Goal: Transaction & Acquisition: Subscribe to service/newsletter

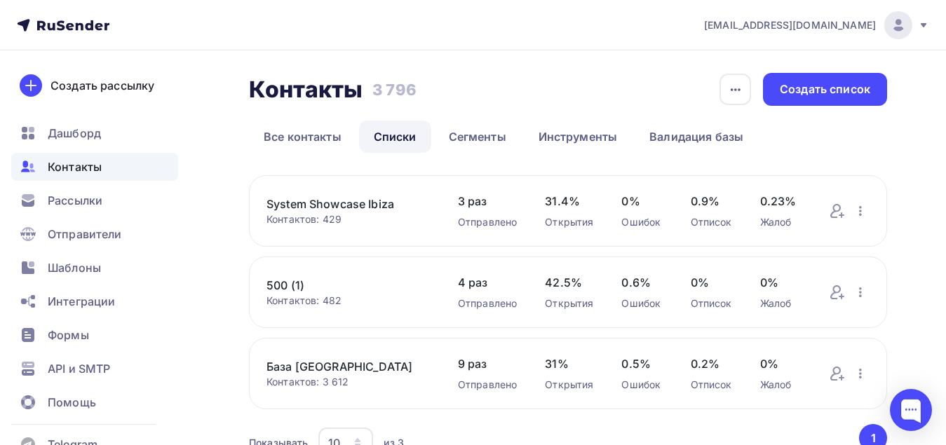
click at [89, 213] on div "Рассылки" at bounding box center [94, 200] width 167 height 28
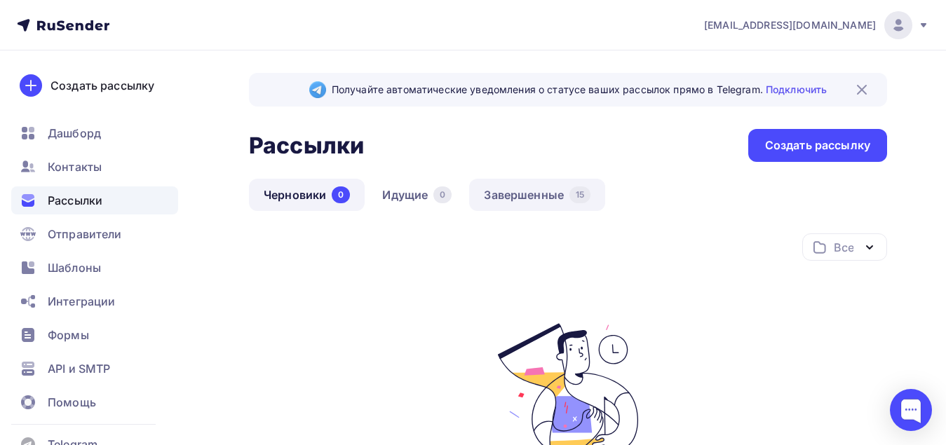
click at [519, 197] on link "Завершенные 15" at bounding box center [537, 195] width 136 height 32
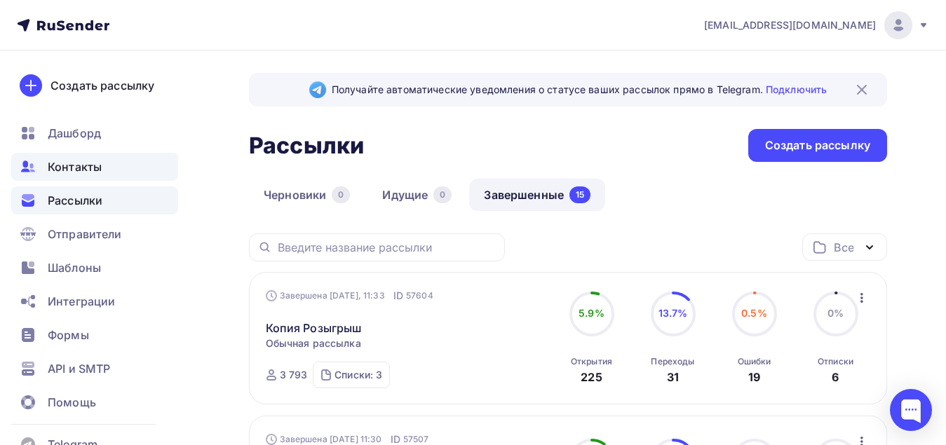
click at [93, 170] on span "Контакты" at bounding box center [75, 166] width 54 height 17
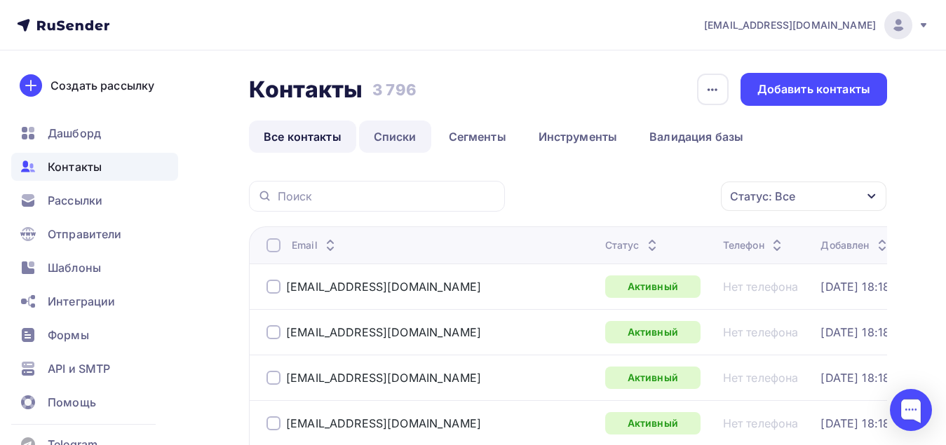
click at [384, 147] on link "Списки" at bounding box center [395, 137] width 72 height 32
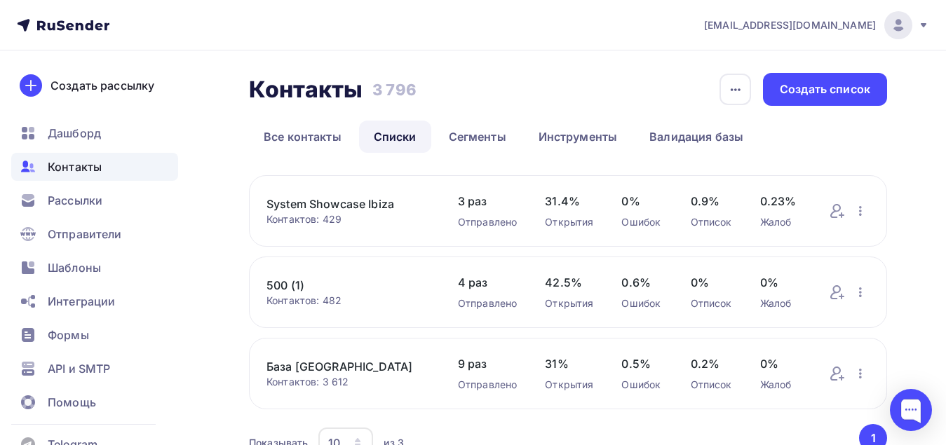
scroll to position [70, 0]
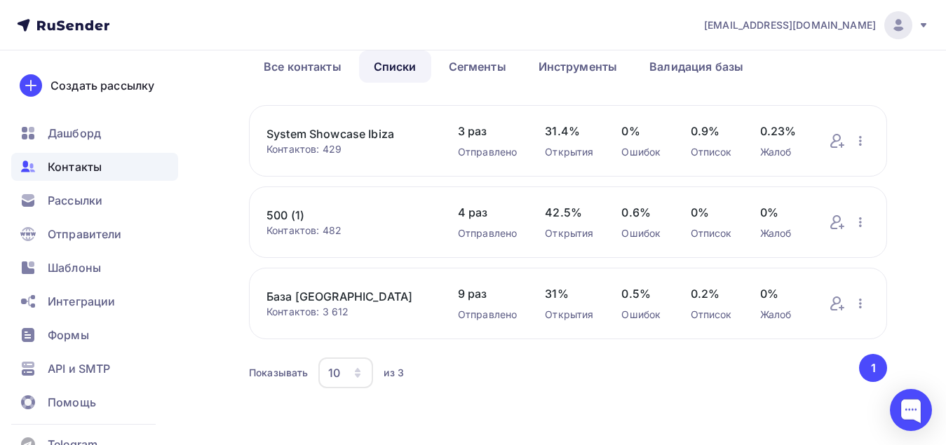
click at [375, 166] on div "System Showcase Ibiza Контактов: 429 Добавить контакты Переименовать список Ска…" at bounding box center [568, 141] width 638 height 72
click at [383, 133] on link "System Showcase Ibiza" at bounding box center [347, 133] width 163 height 17
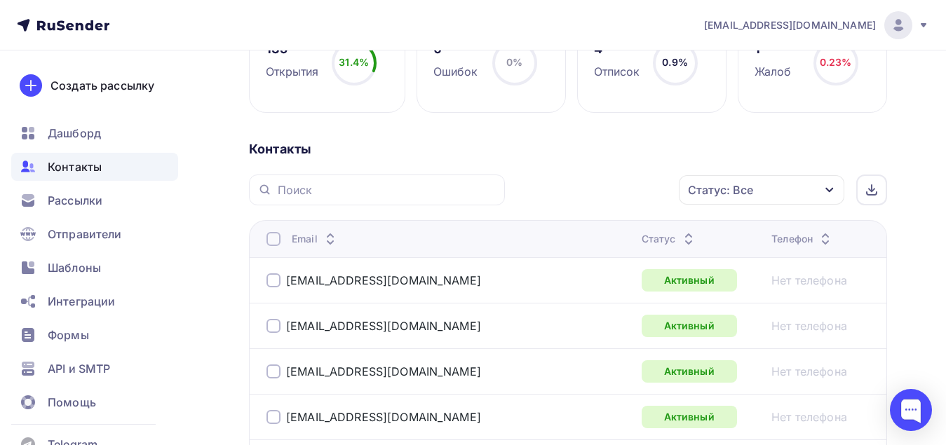
scroll to position [351, 0]
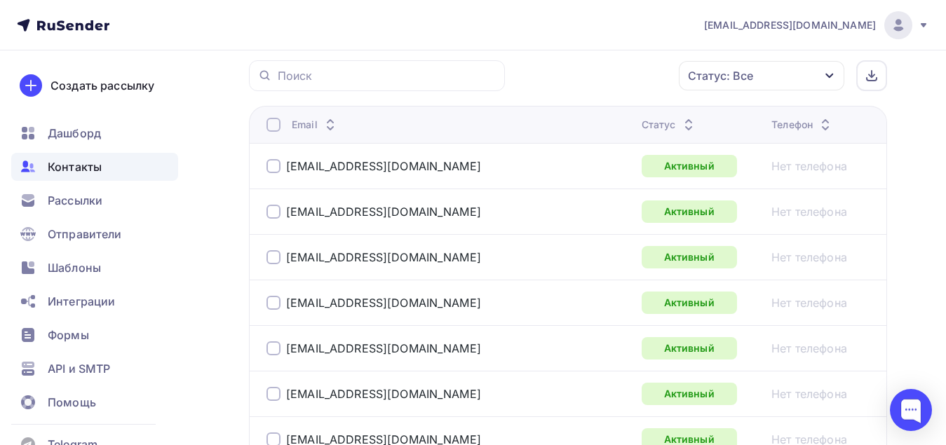
click at [760, 74] on div "Статус: Все" at bounding box center [761, 75] width 165 height 29
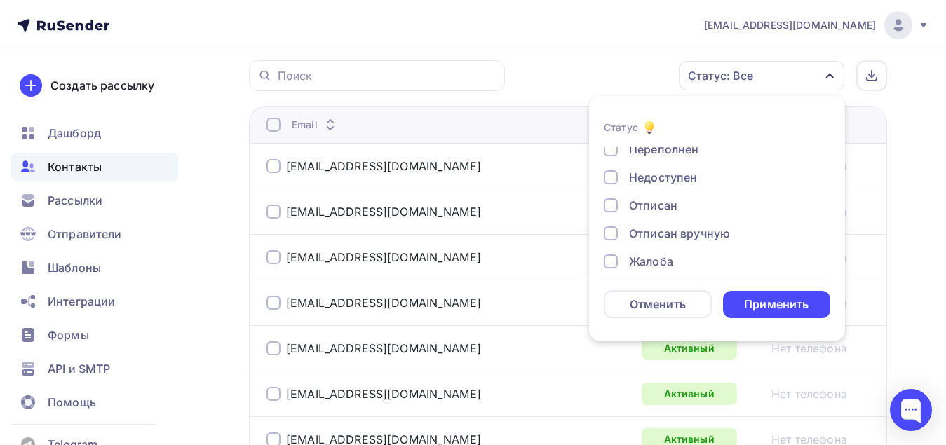
scroll to position [102, 0]
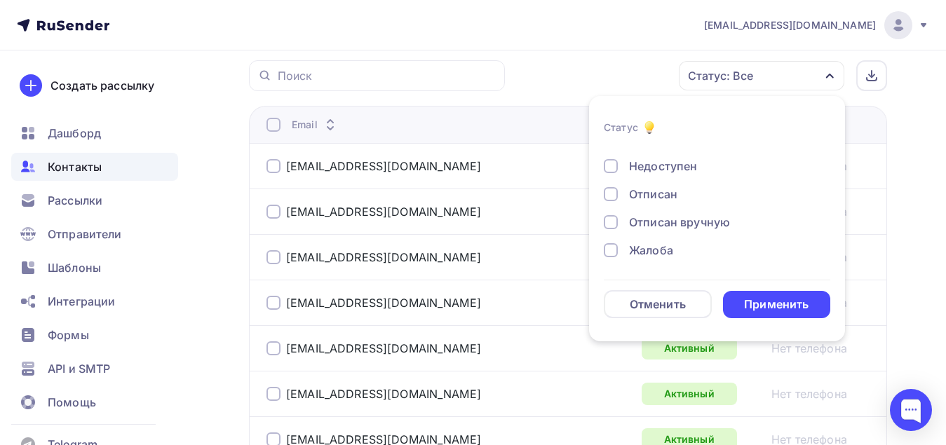
click at [658, 204] on div "Новый Активный Не существует Переполнен Недоступен Отписан Отписан вручную Жало…" at bounding box center [717, 152] width 226 height 213
click at [646, 199] on div "Отписан" at bounding box center [653, 194] width 48 height 17
click at [784, 297] on div "Применить" at bounding box center [776, 305] width 64 height 16
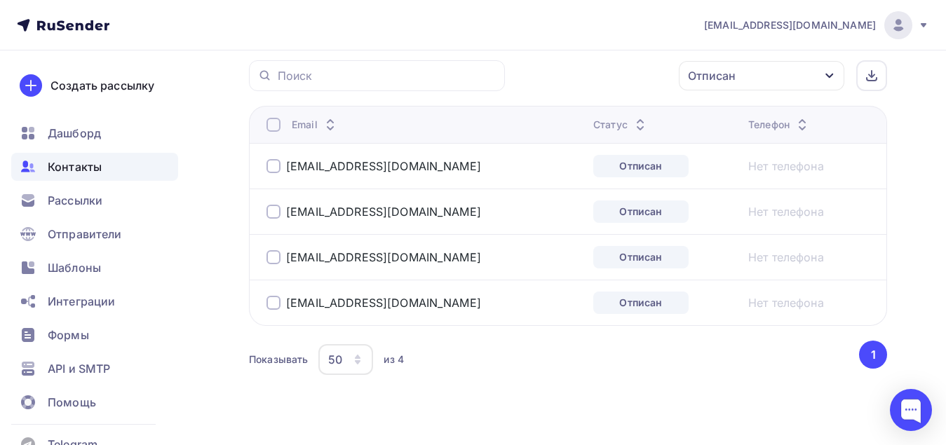
click at [271, 170] on div at bounding box center [273, 166] width 14 height 14
click at [271, 203] on div "anastella@inbox.ru" at bounding box center [423, 211] width 315 height 22
click at [273, 213] on div at bounding box center [273, 212] width 14 height 14
click at [274, 266] on div "surovtseva.ang@mail.ru" at bounding box center [423, 257] width 315 height 22
click at [273, 257] on div at bounding box center [273, 257] width 14 height 14
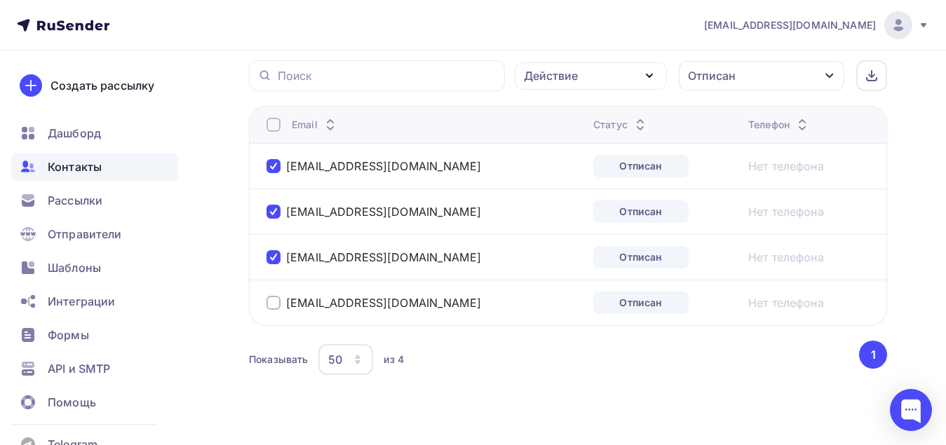
click at [274, 305] on div at bounding box center [273, 303] width 14 height 14
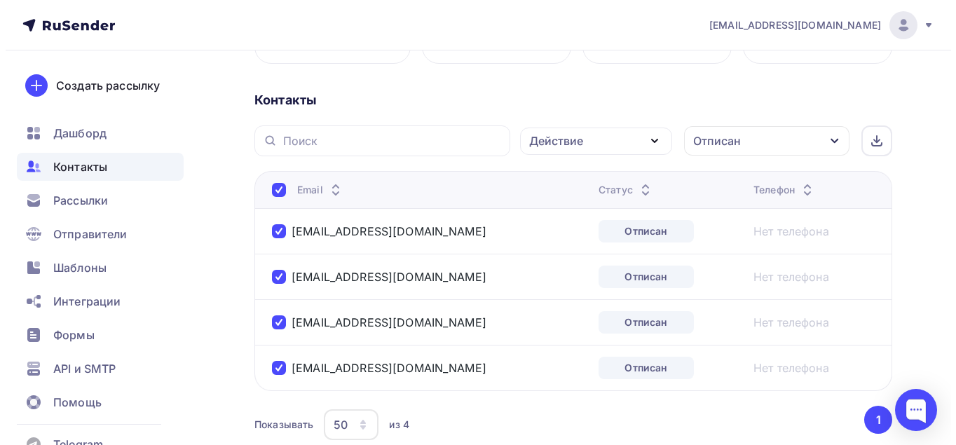
scroll to position [210, 0]
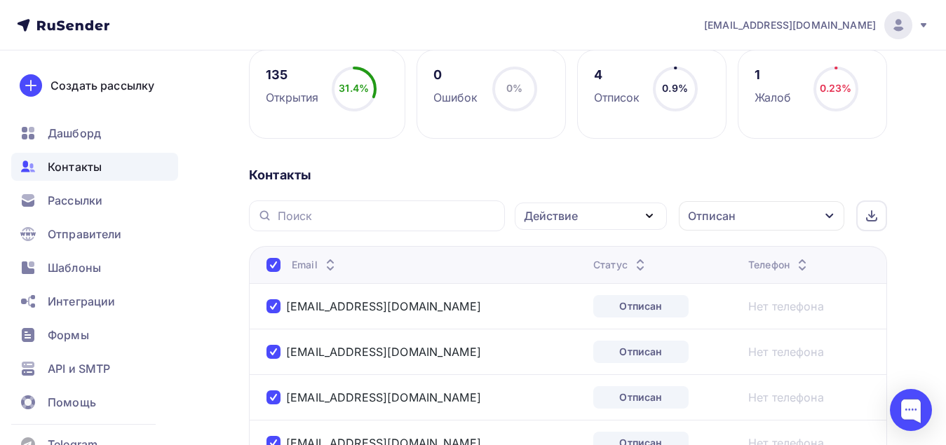
click at [620, 218] on div "Действие" at bounding box center [591, 216] width 152 height 27
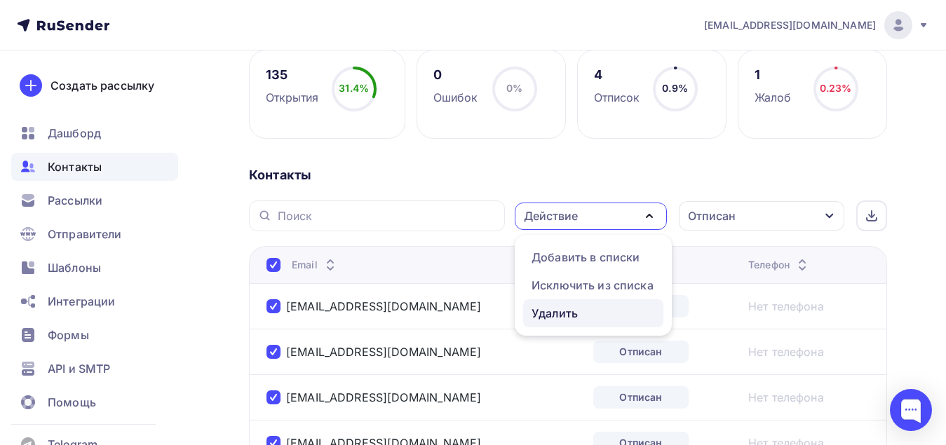
click at [568, 314] on div "Удалить" at bounding box center [554, 313] width 46 height 17
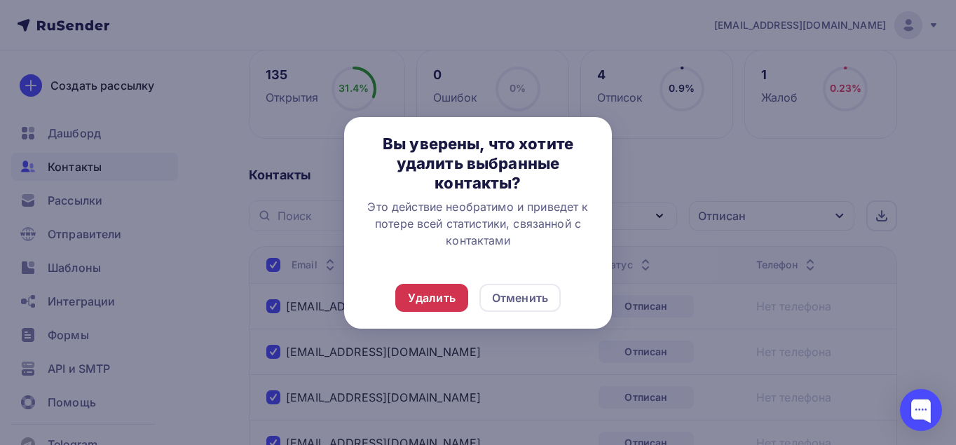
click at [440, 297] on div "Удалить" at bounding box center [432, 298] width 48 height 17
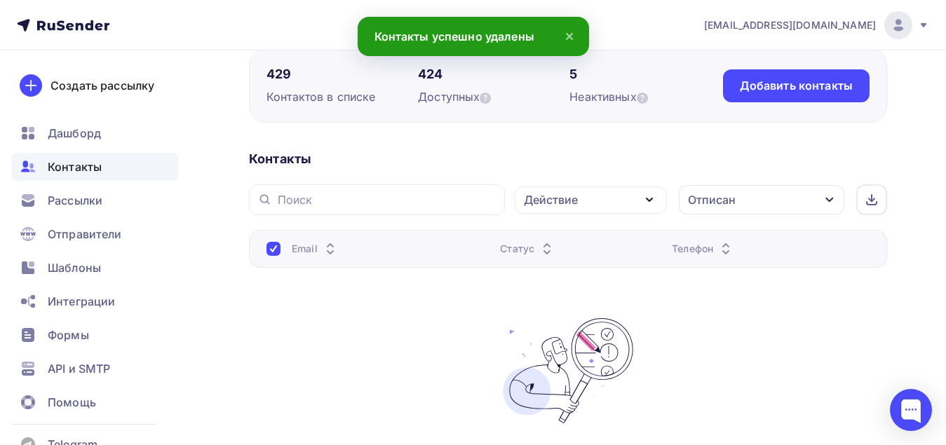
scroll to position [0, 0]
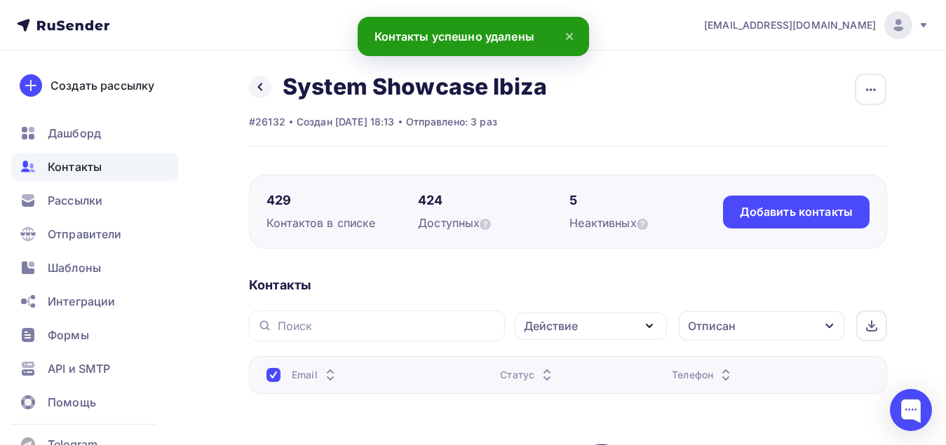
click at [100, 170] on span "Контакты" at bounding box center [75, 166] width 54 height 17
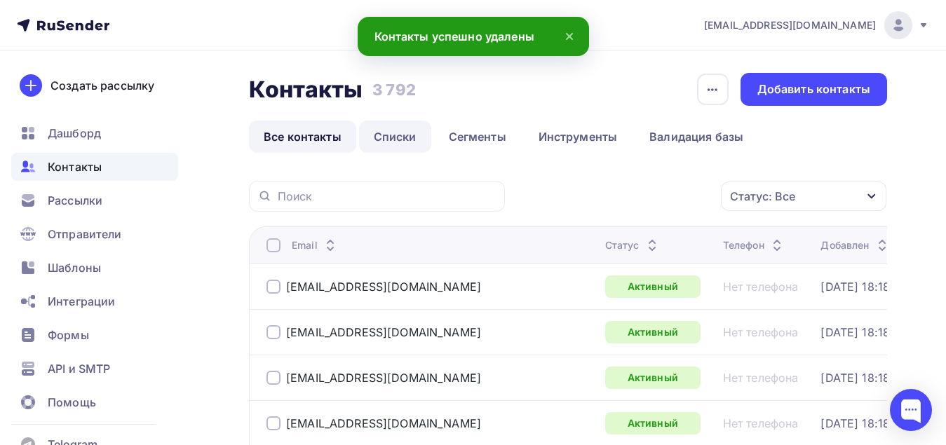
click at [409, 128] on link "Списки" at bounding box center [395, 137] width 72 height 32
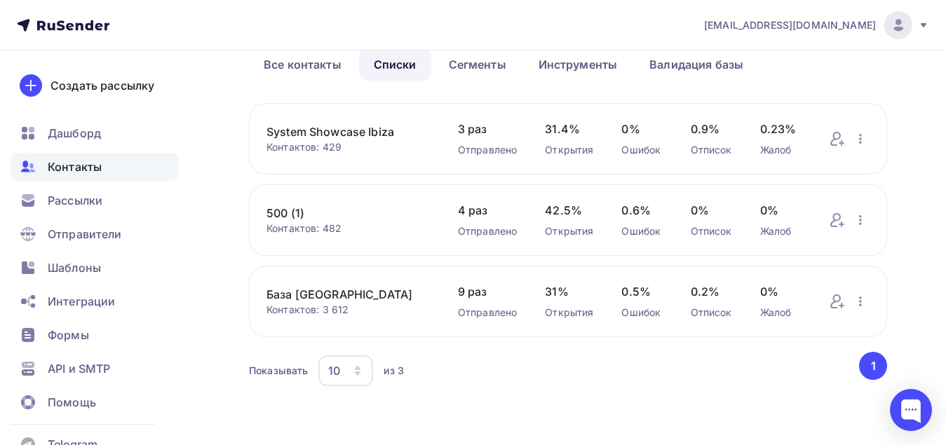
scroll to position [73, 0]
click at [311, 292] on link "База [GEOGRAPHIC_DATA]" at bounding box center [347, 293] width 163 height 17
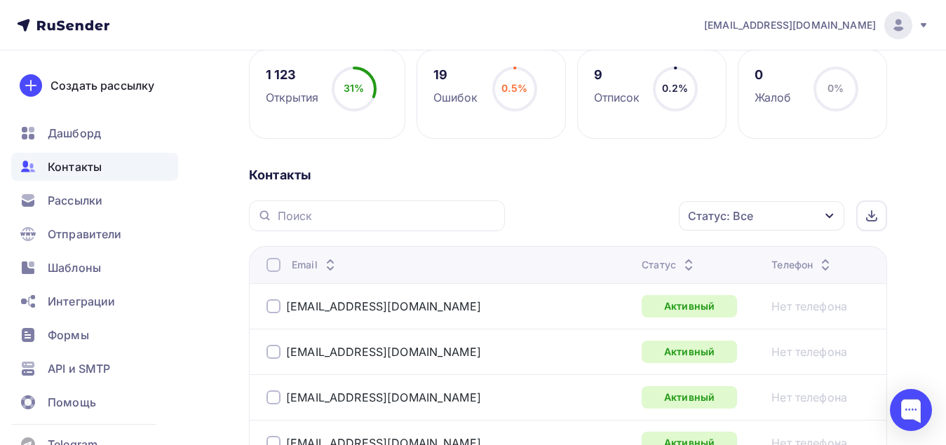
click at [768, 217] on div "Статус: Все" at bounding box center [761, 215] width 165 height 29
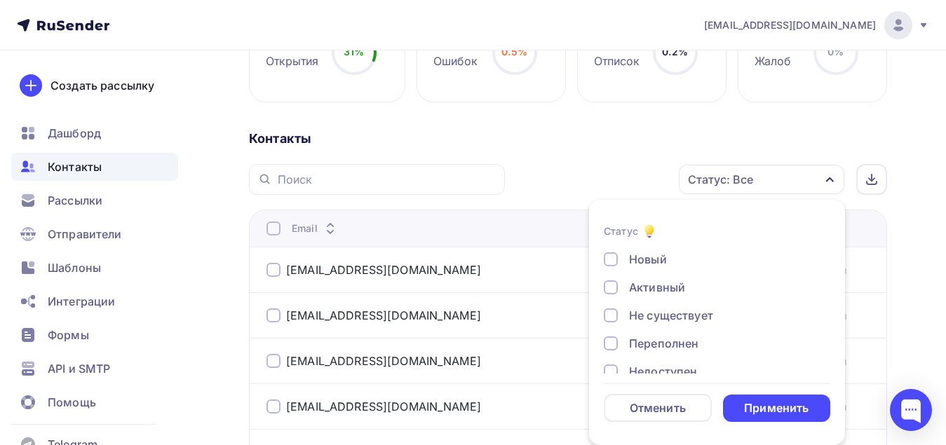
scroll to position [387, 0]
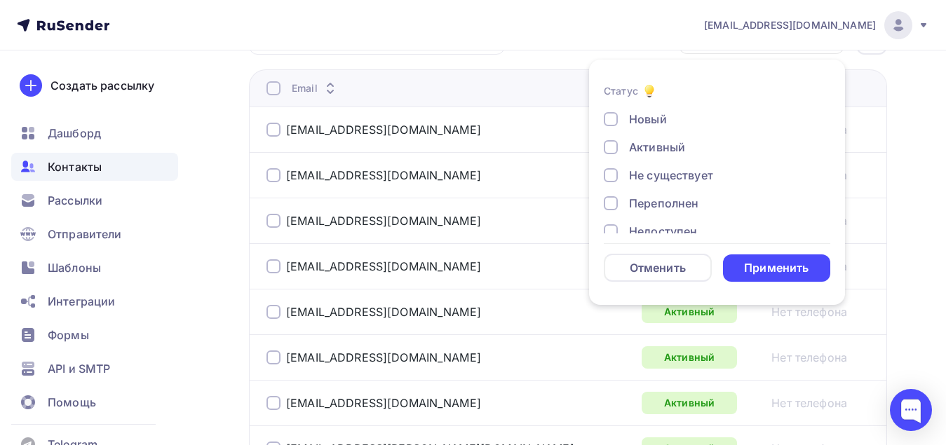
click at [614, 174] on div at bounding box center [611, 175] width 14 height 14
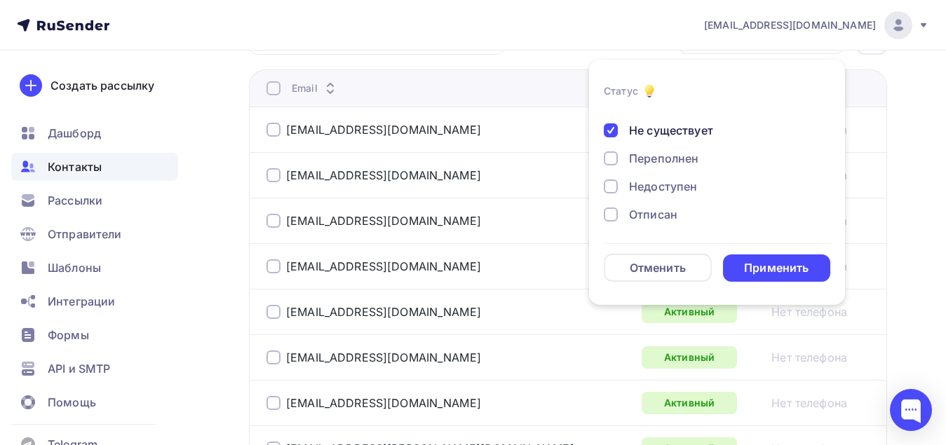
scroll to position [70, 0]
click at [613, 141] on div "Переполнен" at bounding box center [709, 133] width 210 height 17
click at [608, 158] on div at bounding box center [611, 161] width 14 height 14
click at [607, 183] on div at bounding box center [611, 189] width 14 height 14
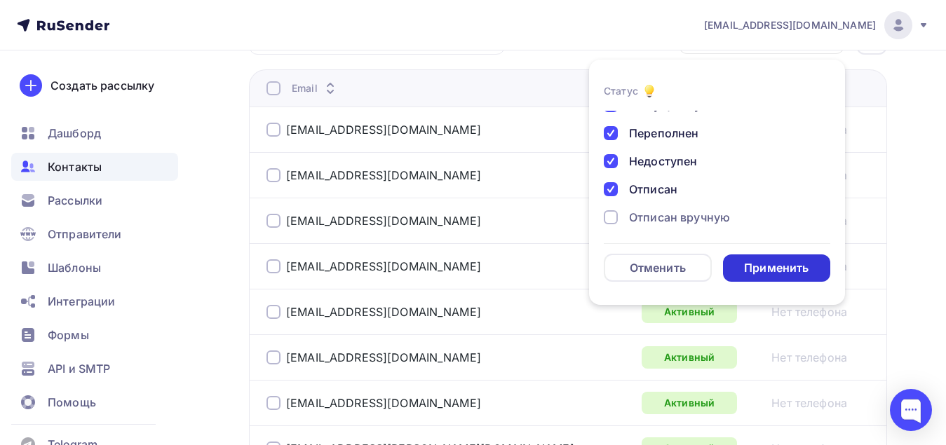
click at [804, 266] on div "Применить" at bounding box center [776, 268] width 64 height 16
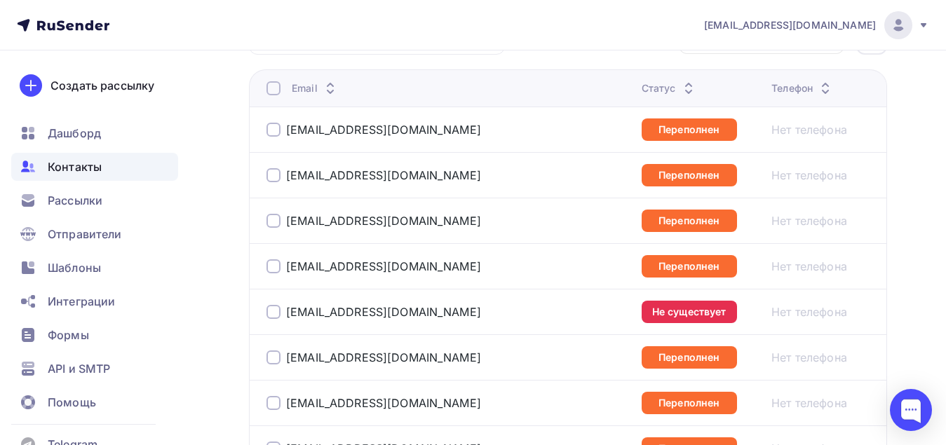
click at [268, 84] on div at bounding box center [273, 88] width 14 height 14
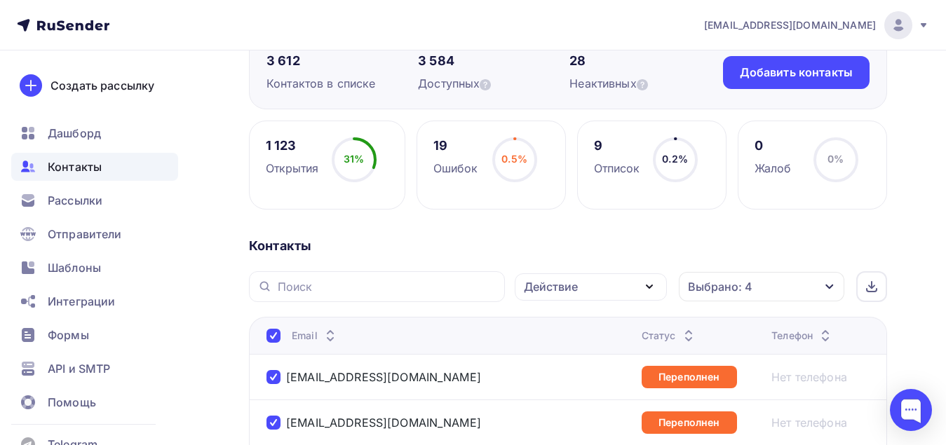
scroll to position [140, 0]
click at [608, 273] on div "Действие" at bounding box center [591, 286] width 152 height 27
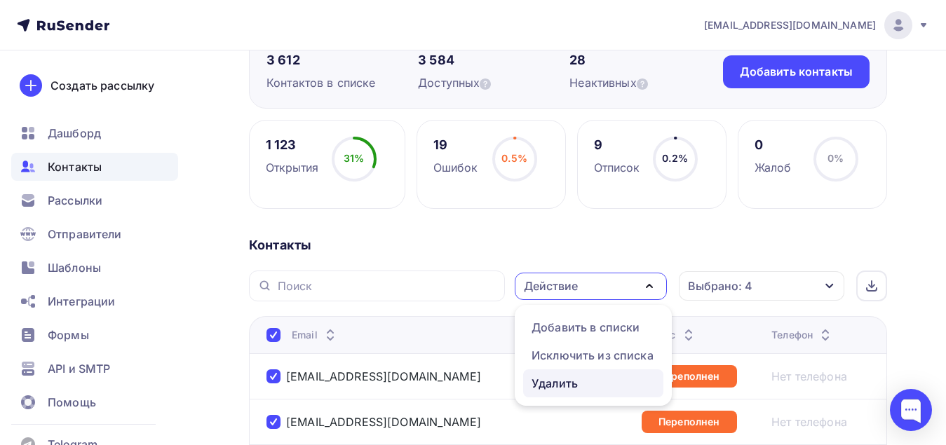
click at [584, 379] on div "Удалить" at bounding box center [592, 383] width 123 height 17
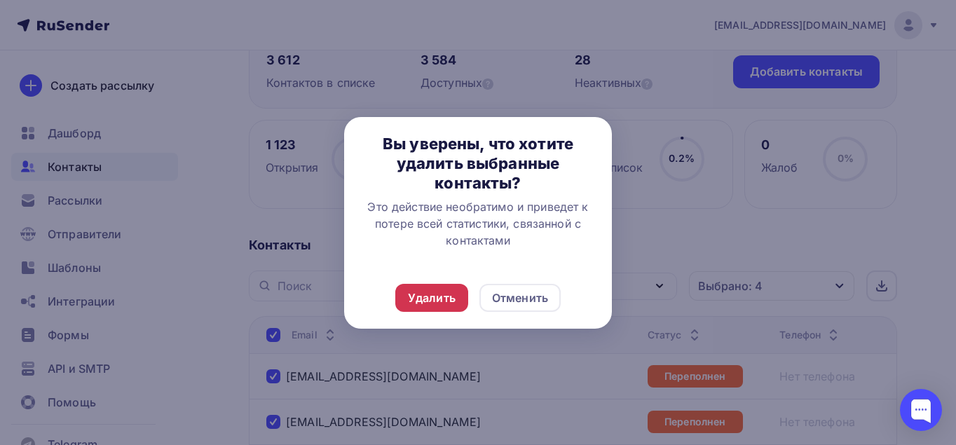
click at [442, 299] on div "Удалить" at bounding box center [432, 298] width 48 height 17
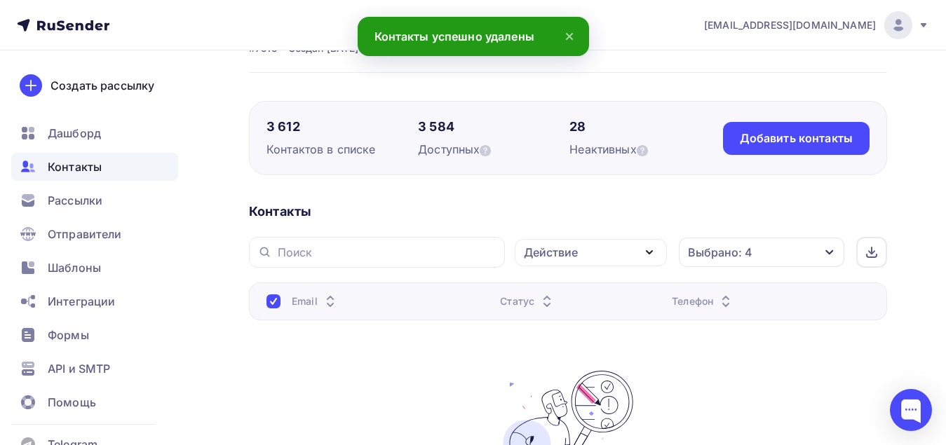
scroll to position [70, 0]
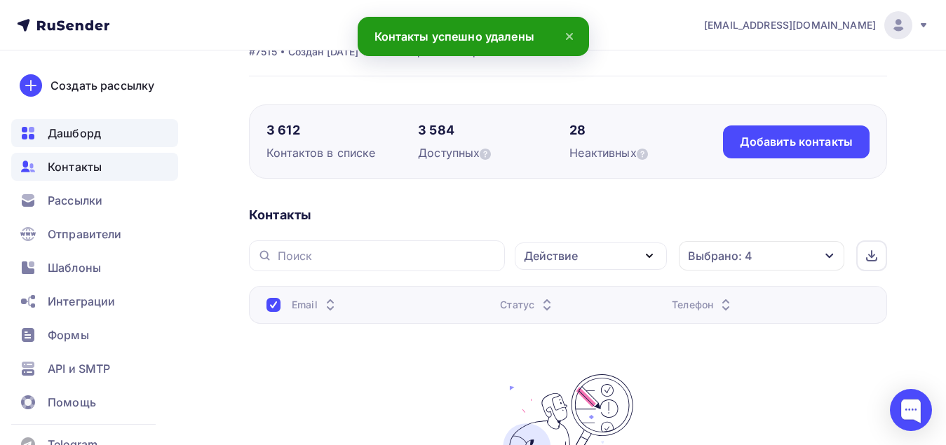
click at [95, 143] on div "Дашборд" at bounding box center [94, 133] width 167 height 28
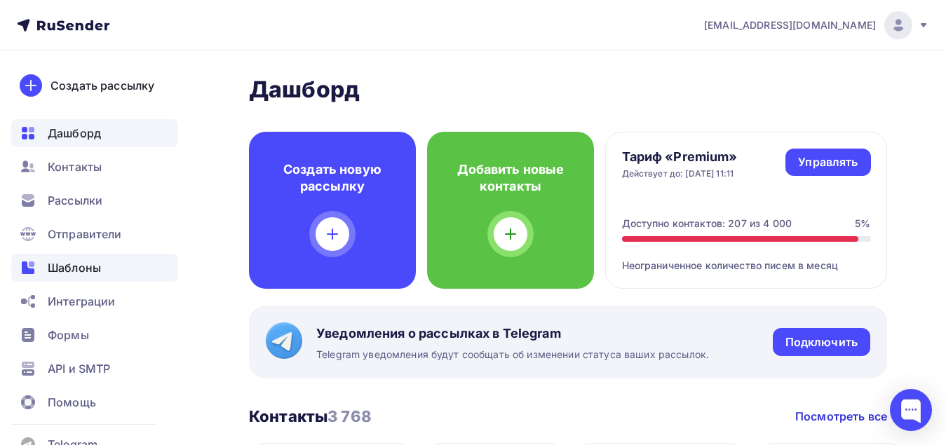
click at [92, 260] on span "Шаблоны" at bounding box center [74, 267] width 53 height 17
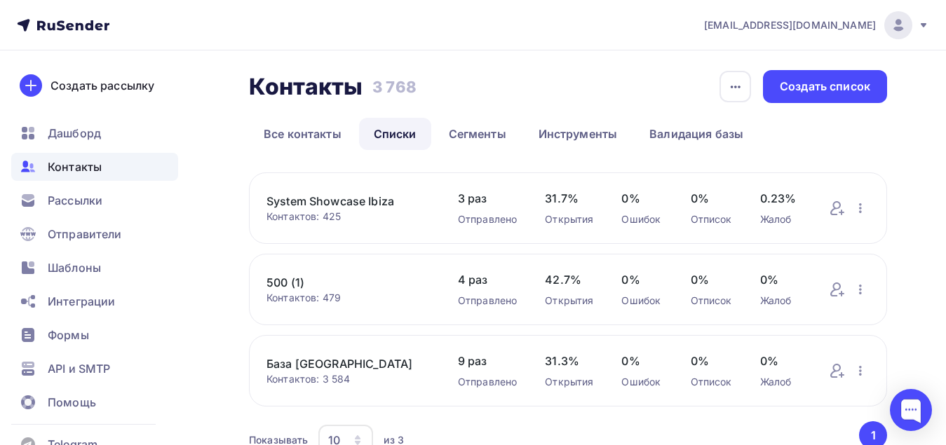
scroll to position [73, 0]
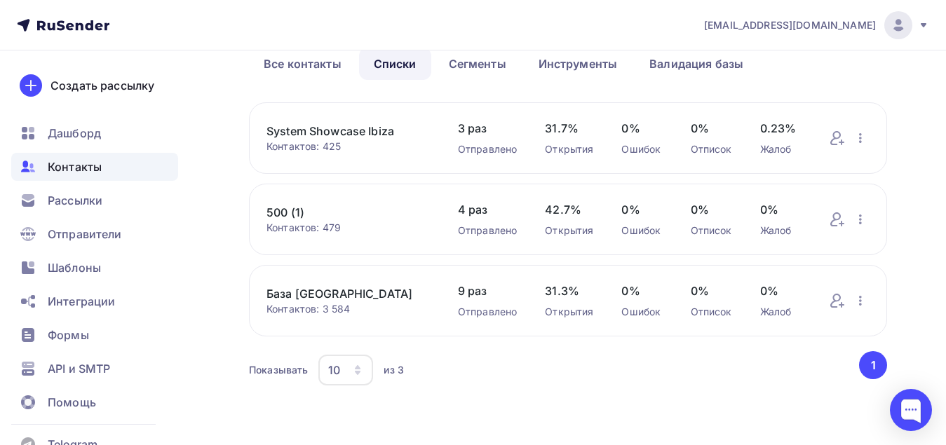
click at [866, 370] on button "1" at bounding box center [873, 365] width 28 height 28
click at [90, 265] on span "Шаблоны" at bounding box center [74, 267] width 53 height 17
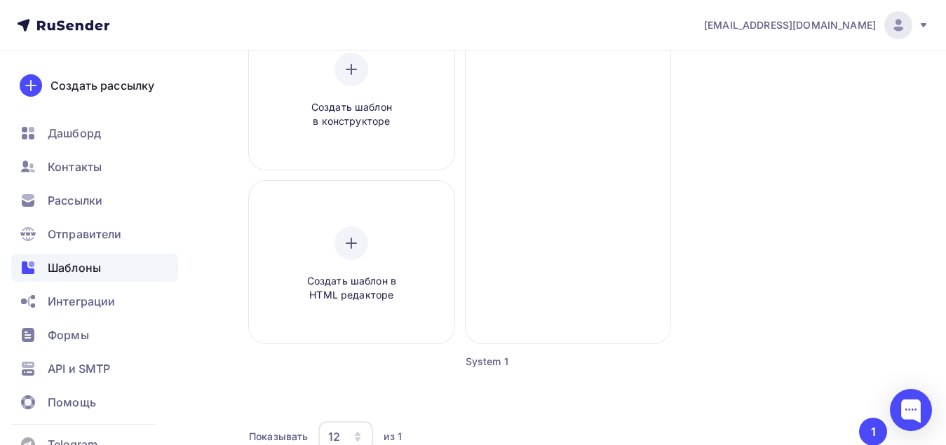
scroll to position [42, 0]
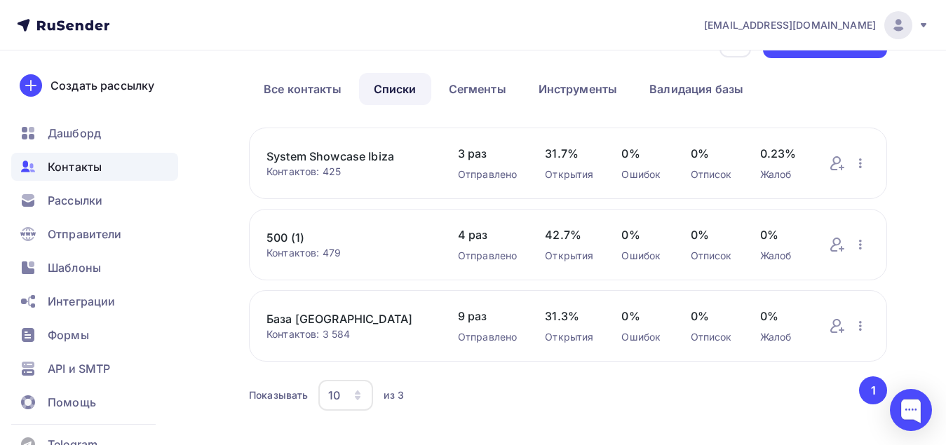
scroll to position [3, 0]
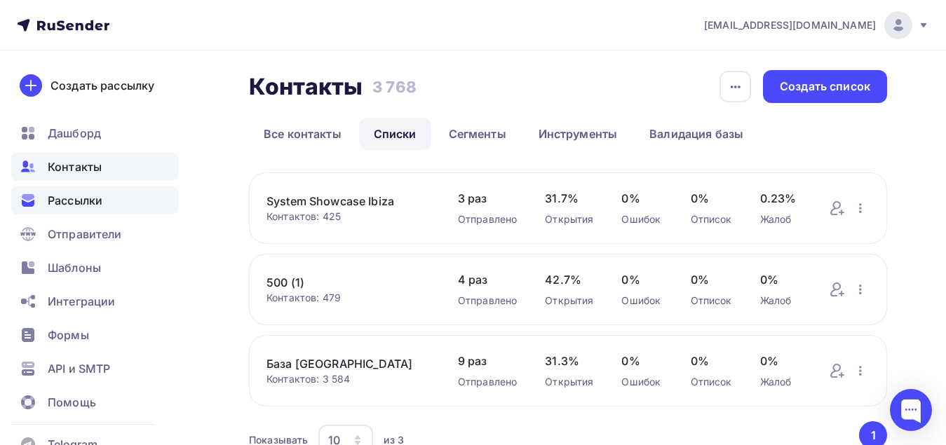
click at [88, 207] on span "Рассылки" at bounding box center [75, 200] width 55 height 17
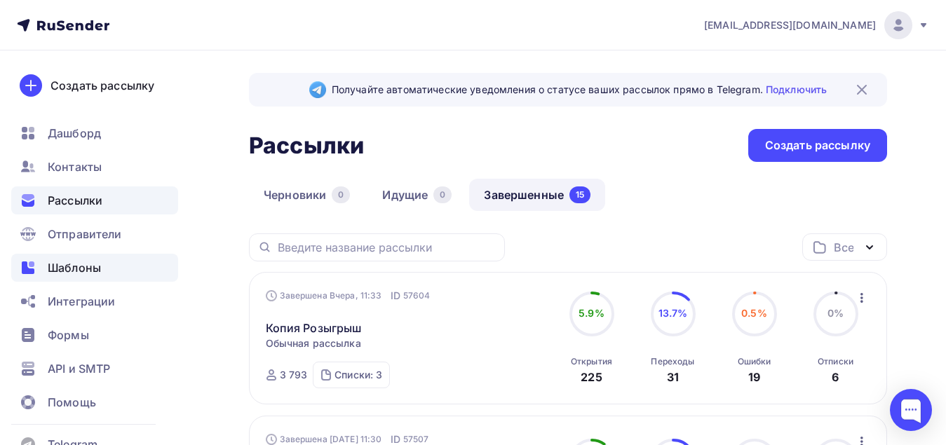
click at [67, 273] on span "Шаблоны" at bounding box center [74, 267] width 53 height 17
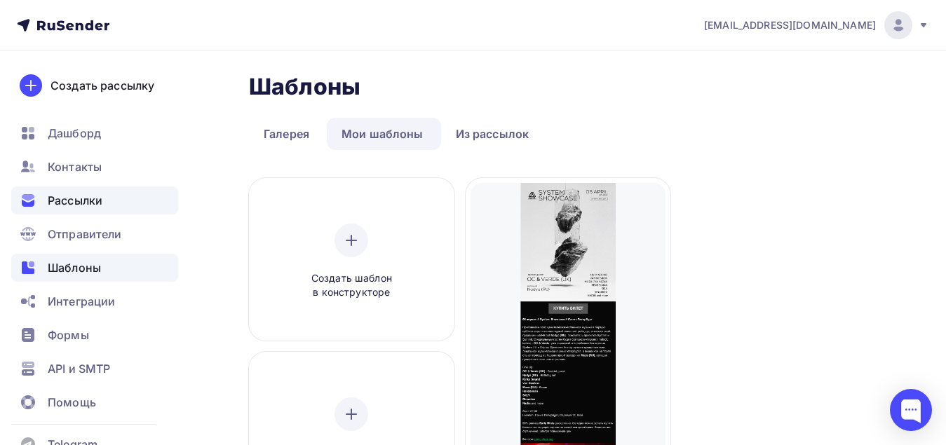
click at [75, 203] on span "Рассылки" at bounding box center [75, 200] width 55 height 17
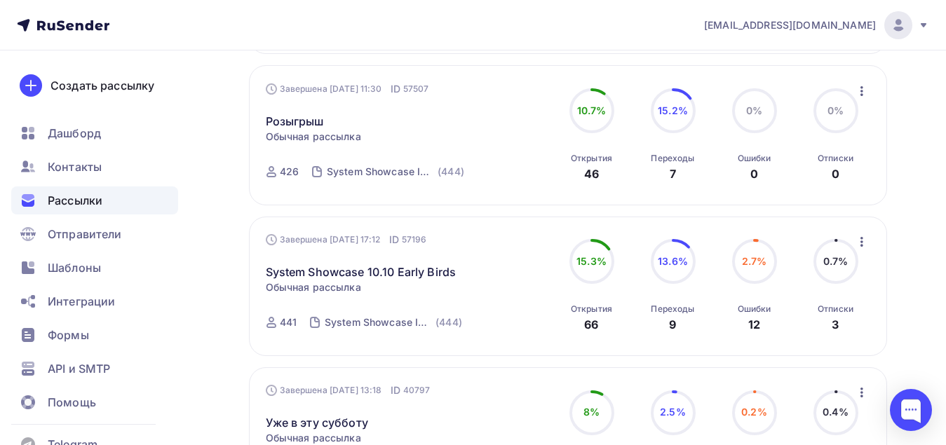
scroll to position [421, 0]
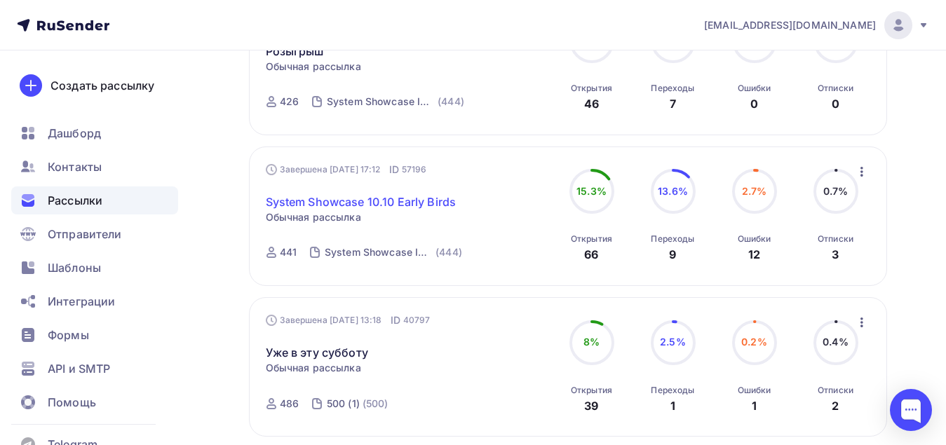
click at [380, 202] on link "System Showcase 10.10 Early Birds" at bounding box center [361, 201] width 191 height 17
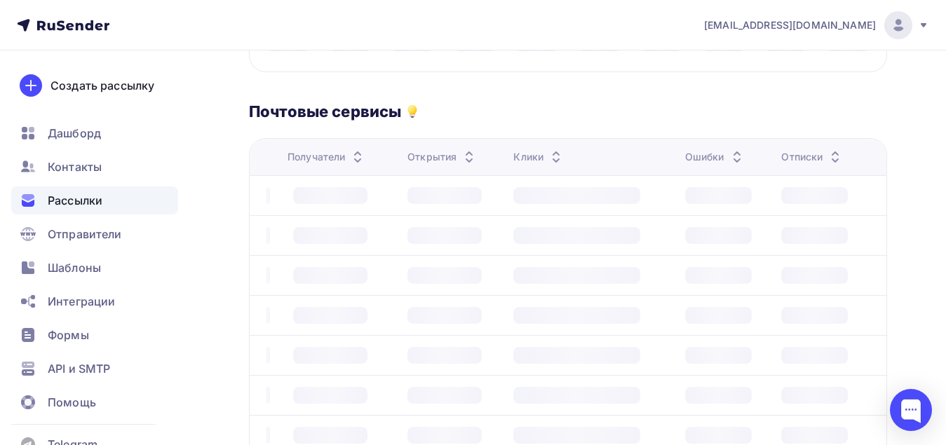
scroll to position [280, 0]
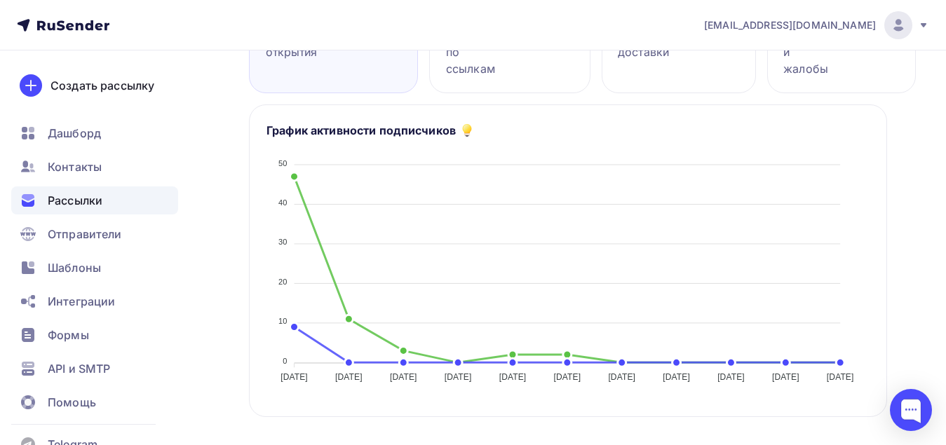
click at [63, 197] on span "Рассылки" at bounding box center [75, 200] width 55 height 17
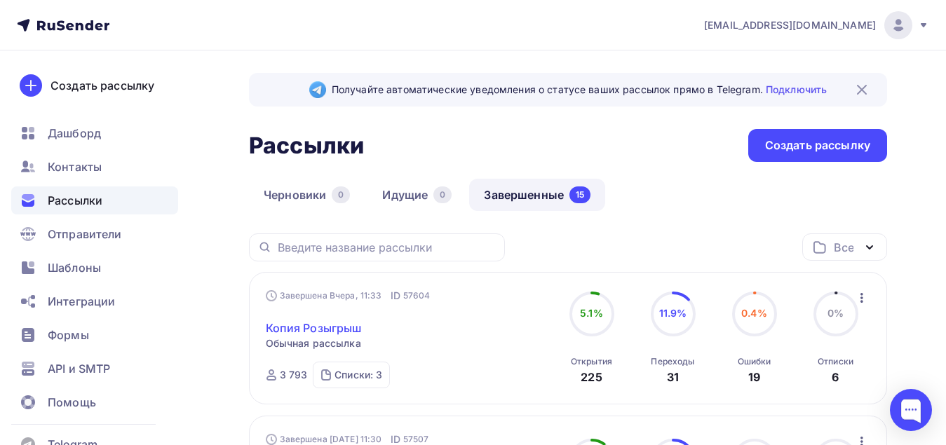
click at [309, 326] on link "Копия Розыгрыш" at bounding box center [314, 328] width 96 height 17
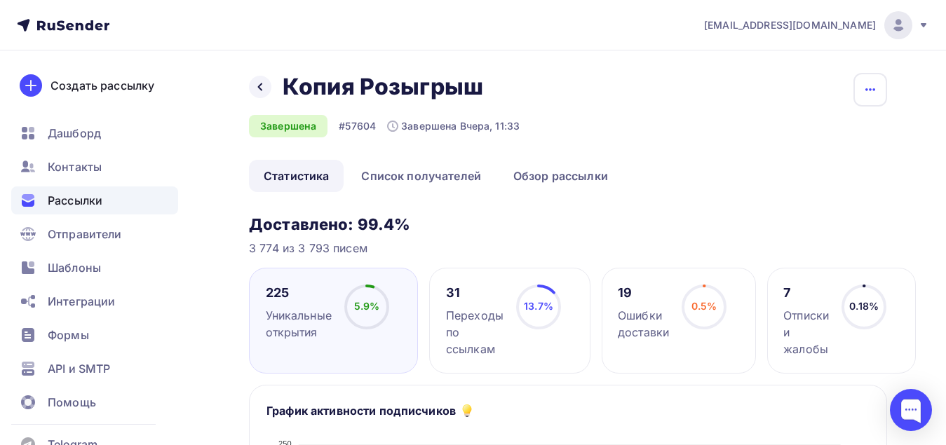
click at [866, 95] on icon "button" at bounding box center [870, 89] width 17 height 17
click at [832, 125] on div "Копировать" at bounding box center [816, 133] width 135 height 17
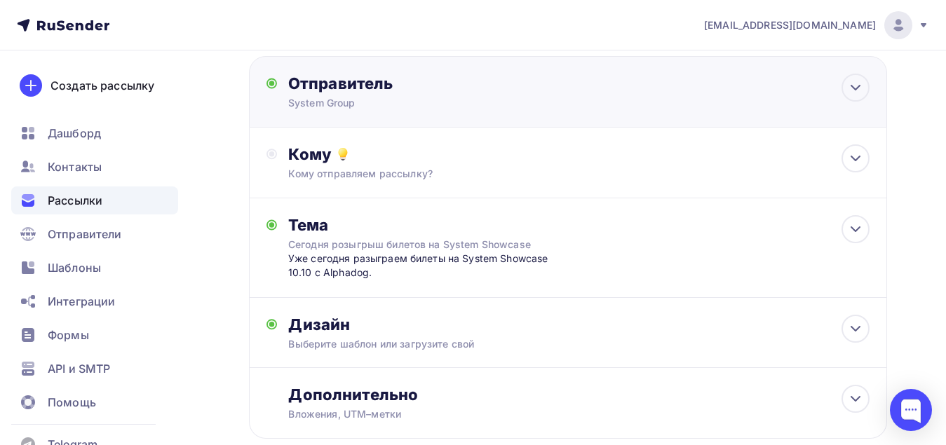
scroll to position [140, 0]
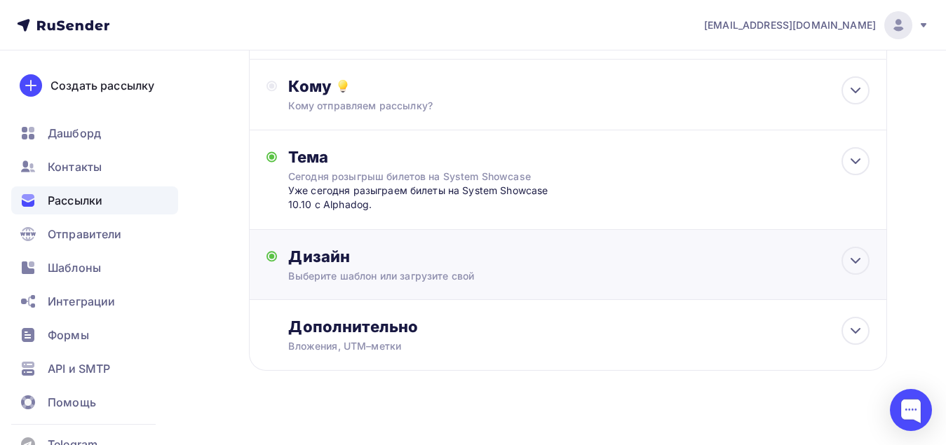
click at [519, 267] on div "Дизайн Выберите шаблон или загрузите свой Размер письма: 122 Kb Заменить шаблон…" at bounding box center [578, 265] width 581 height 36
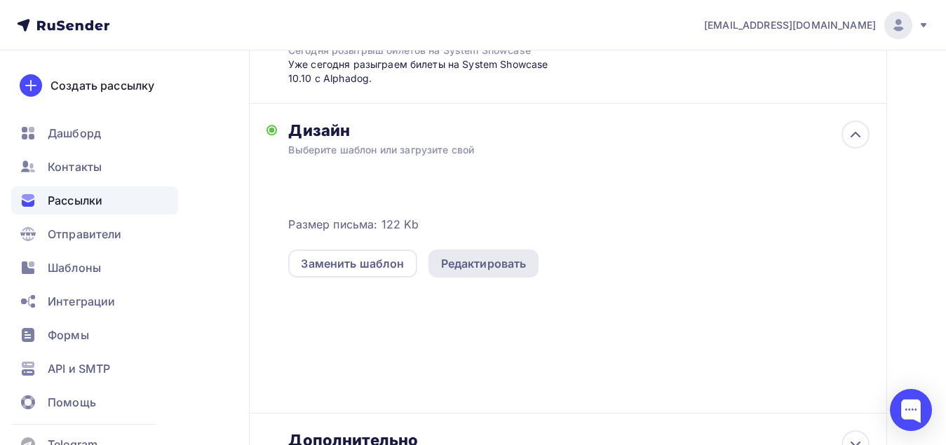
scroll to position [280, 0]
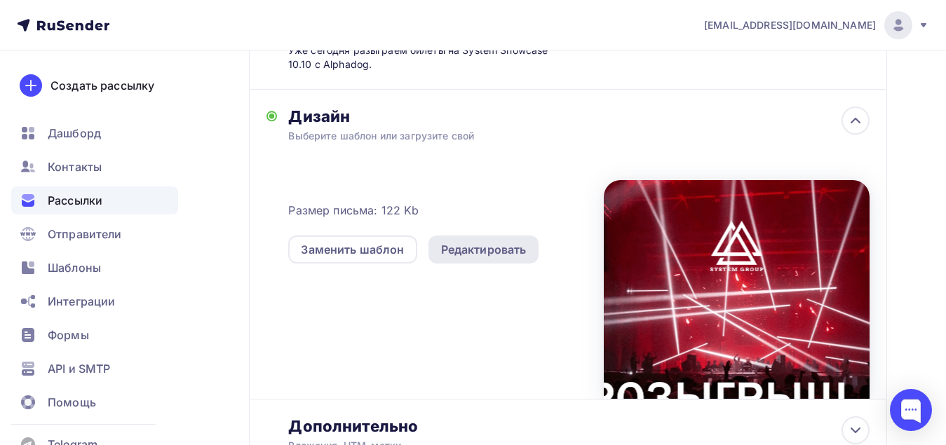
click at [480, 253] on div "Редактировать" at bounding box center [484, 249] width 86 height 17
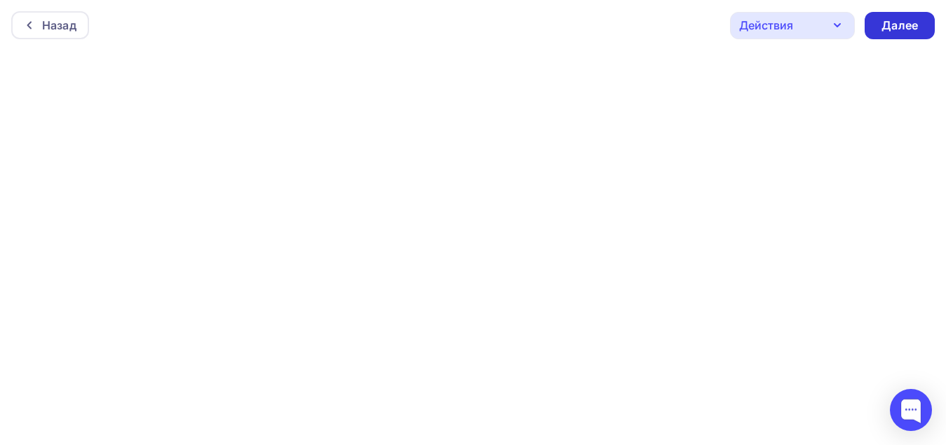
click at [895, 23] on div "Далее" at bounding box center [899, 26] width 36 height 16
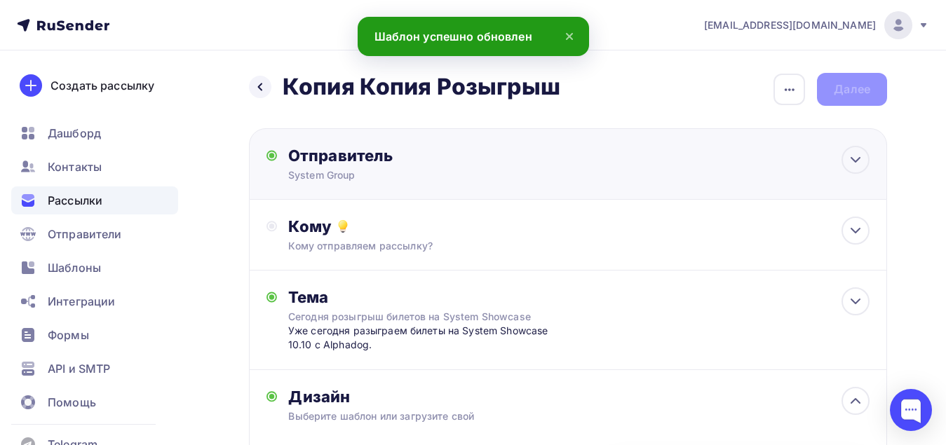
click at [468, 152] on div "Отправитель" at bounding box center [440, 156] width 304 height 20
type input "System Group"
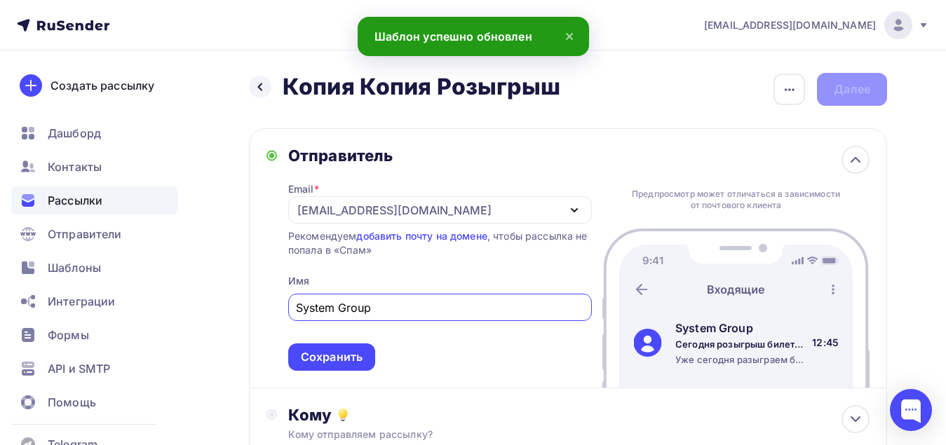
click at [468, 152] on div "Отправитель" at bounding box center [440, 156] width 304 height 20
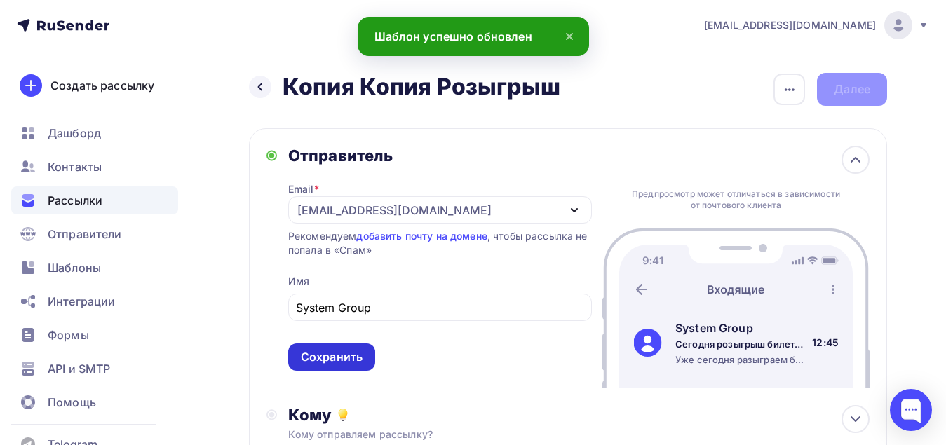
click at [340, 355] on div "Сохранить" at bounding box center [332, 357] width 62 height 16
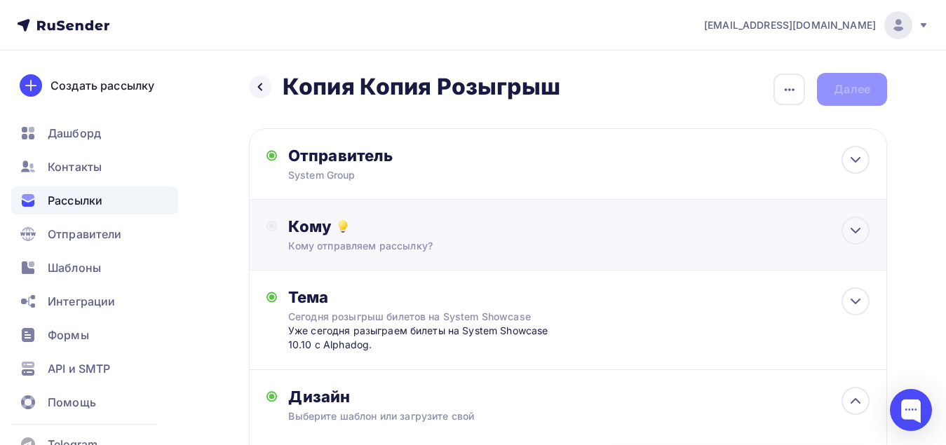
click at [416, 249] on div "Кому отправляем рассылку?" at bounding box center [549, 246] width 523 height 14
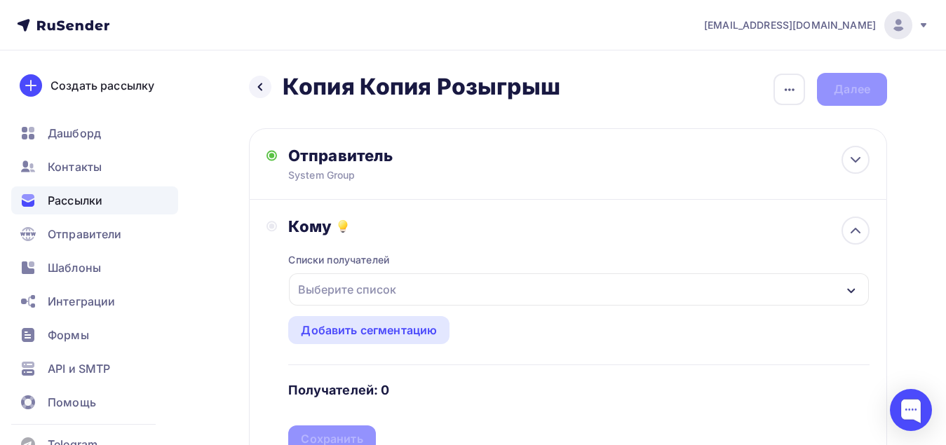
click at [375, 287] on div "Выберите список" at bounding box center [346, 289] width 109 height 25
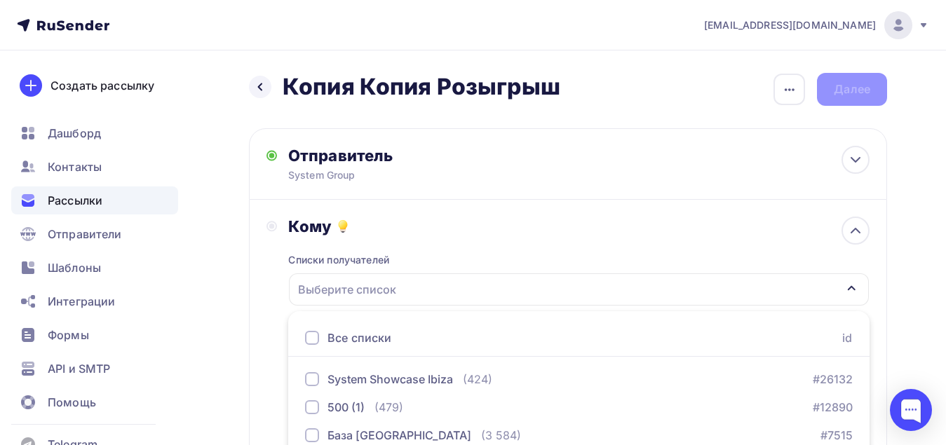
scroll to position [64, 0]
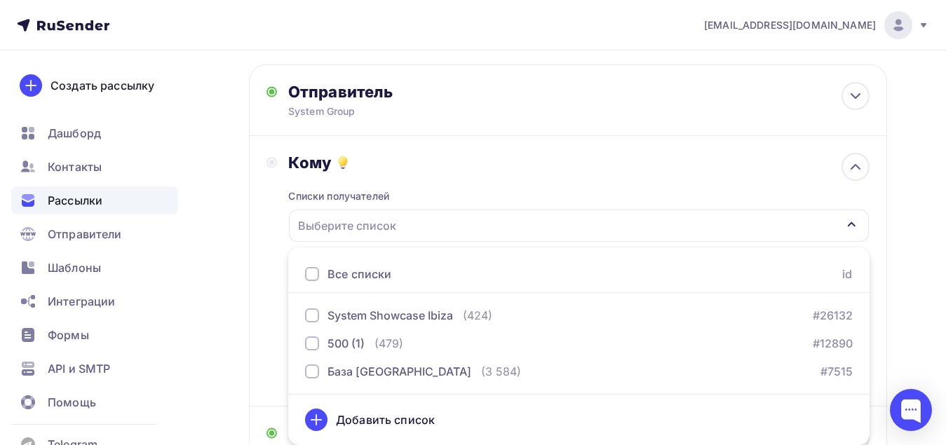
click at [315, 276] on div at bounding box center [312, 274] width 14 height 14
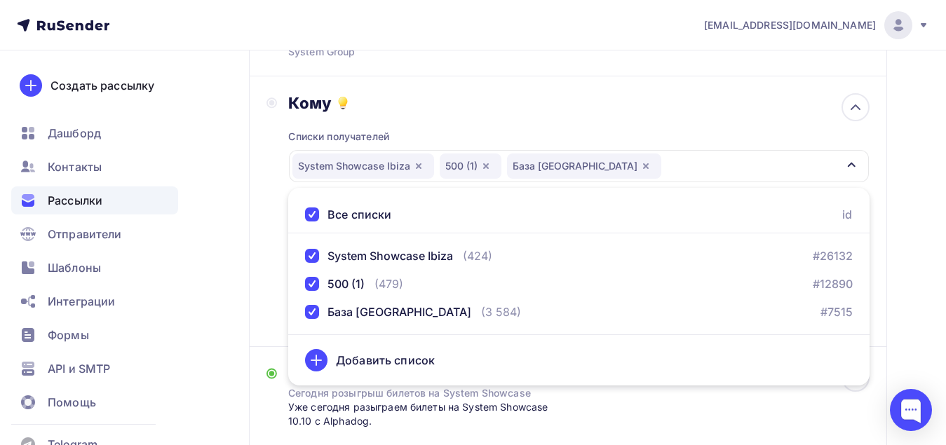
scroll to position [204, 0]
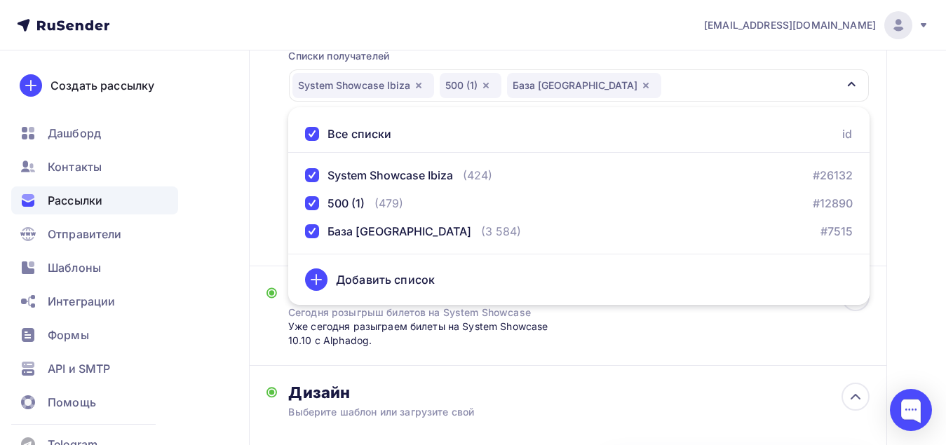
click at [747, 83] on div "System Showcase Ibiza 500 (1) База [GEOGRAPHIC_DATA]" at bounding box center [579, 85] width 580 height 32
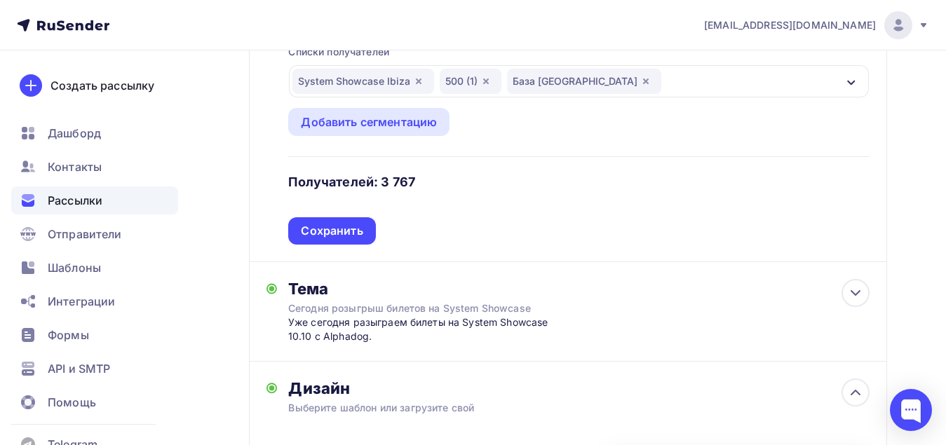
scroll to position [274, 0]
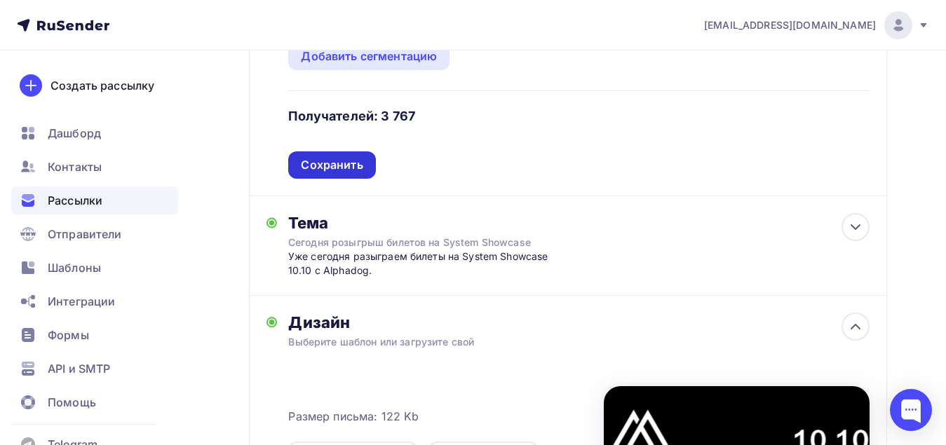
click at [359, 161] on div "Сохранить" at bounding box center [332, 165] width 62 height 16
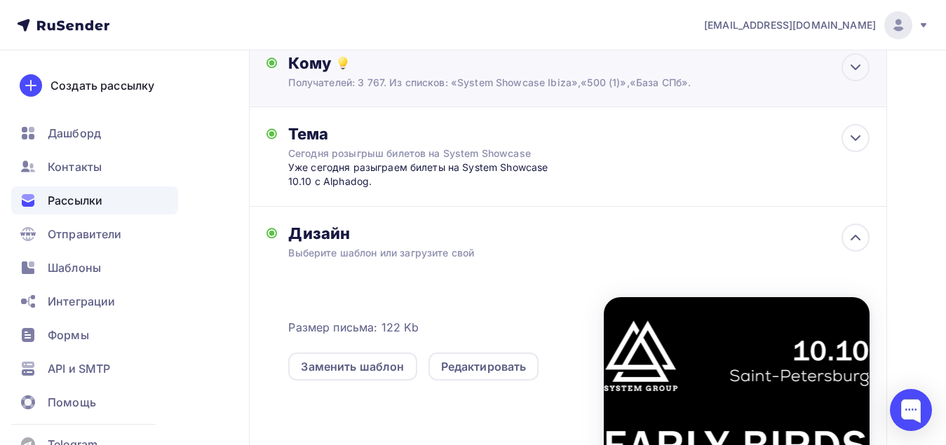
scroll to position [64, 0]
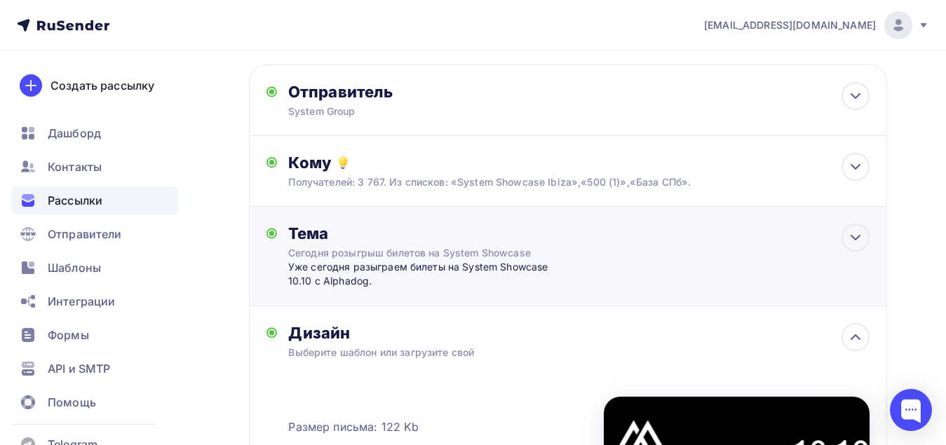
click at [544, 242] on div "Тема" at bounding box center [426, 234] width 277 height 20
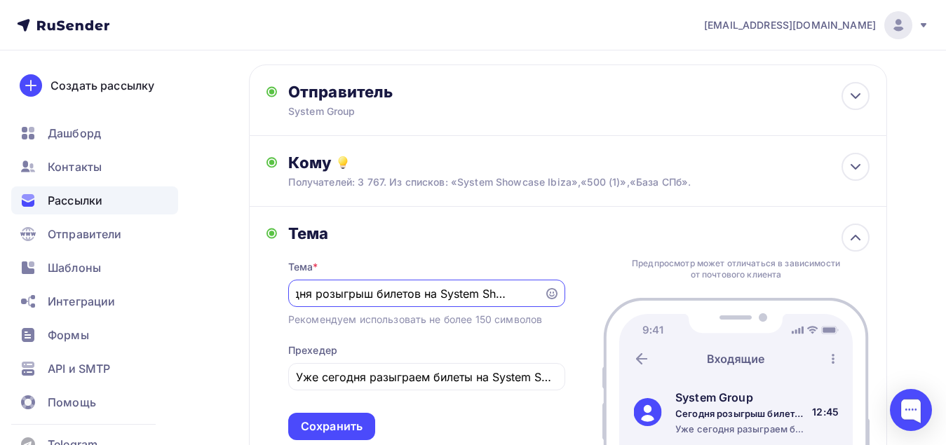
scroll to position [0, 0]
drag, startPoint x: 536, startPoint y: 294, endPoint x: 154, endPoint y: 273, distance: 382.6
click at [154, 273] on div "[EMAIL_ADDRESS][DOMAIN_NAME] Аккаунт Тарифы Выйти Создать рассылку [GEOGRAPHIC_…" at bounding box center [473, 432] width 946 height 993
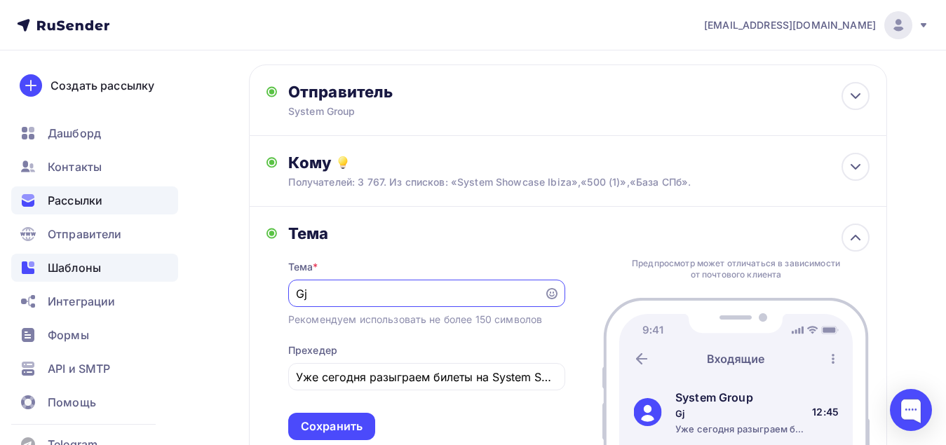
type input "G"
type input "П"
type input "E"
type input "G"
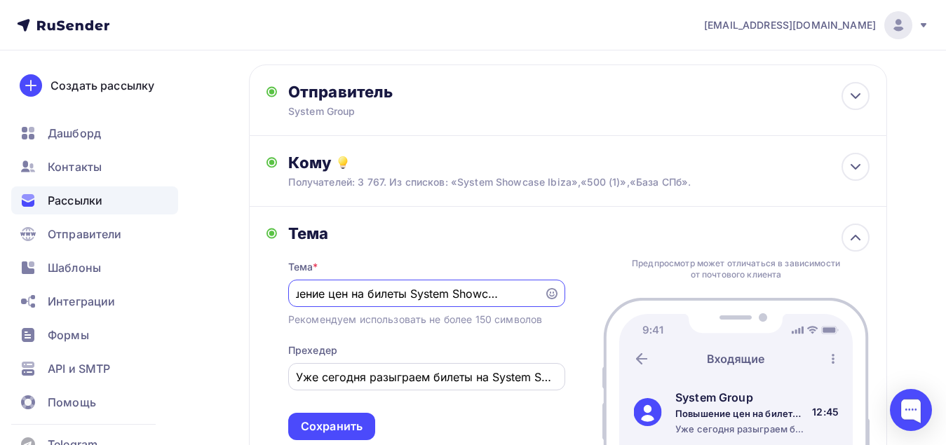
type input "Повышение цен на билеты System Showcase 10.10"
click at [404, 376] on input "Уже сегодня разыграем билеты на System Showcase 10.10 c Alphadog." at bounding box center [426, 377] width 261 height 17
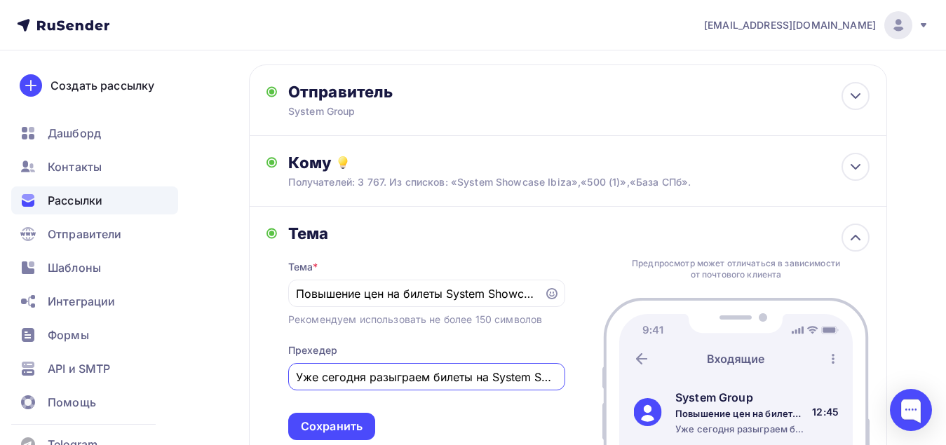
scroll to position [0, 127]
drag, startPoint x: 297, startPoint y: 381, endPoint x: 721, endPoint y: 381, distance: 423.4
click at [721, 381] on div "Тема Тема * Повышение цен на билеты System Showcase 10.10 Рекомендуем использов…" at bounding box center [568, 332] width 638 height 251
paste input "90% релиза Early Birds раскуплено. Сегодня и завтра можно успеть купить билеты …"
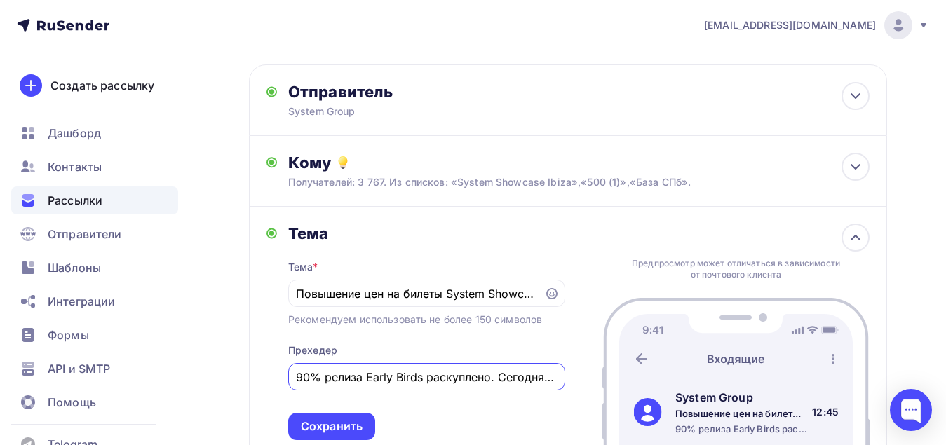
scroll to position [134, 0]
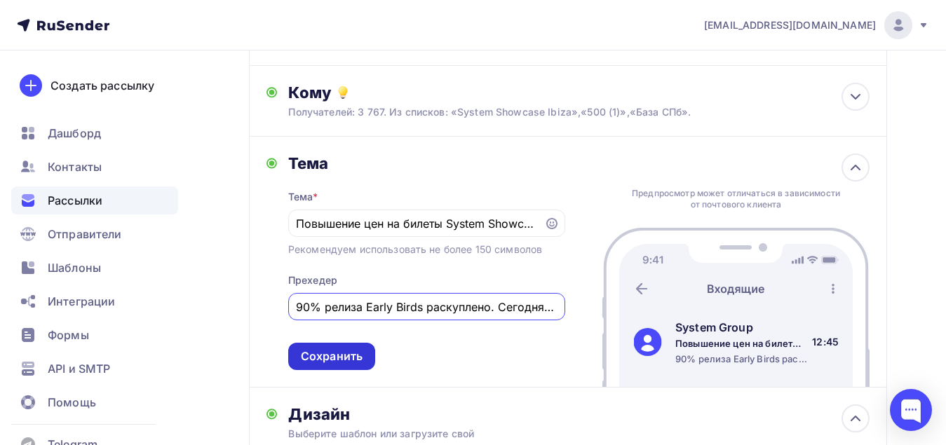
type input "90% релиза Early Birds раскуплено. Сегодня и завтра можно успеть купить билеты …"
click at [350, 360] on div "Сохранить" at bounding box center [332, 356] width 62 height 16
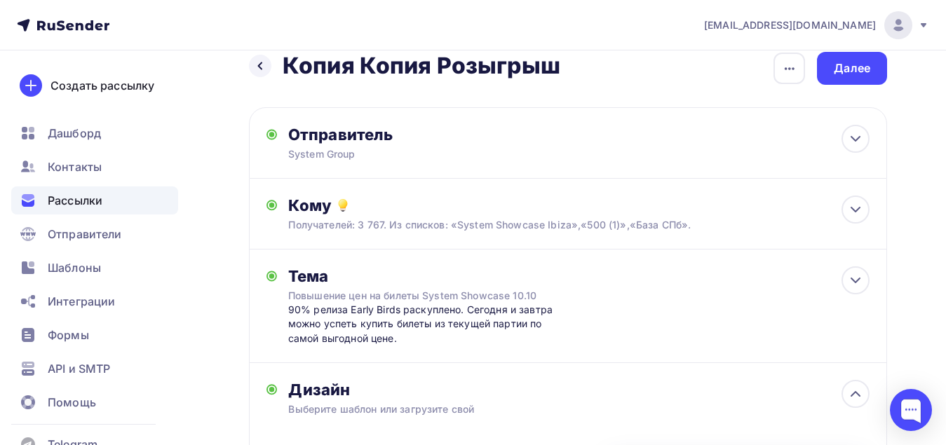
scroll to position [0, 0]
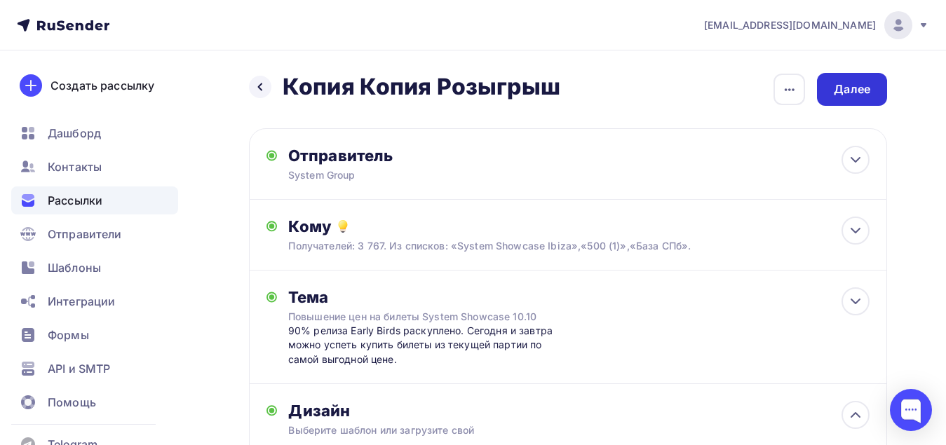
click at [857, 93] on div "Далее" at bounding box center [852, 89] width 36 height 16
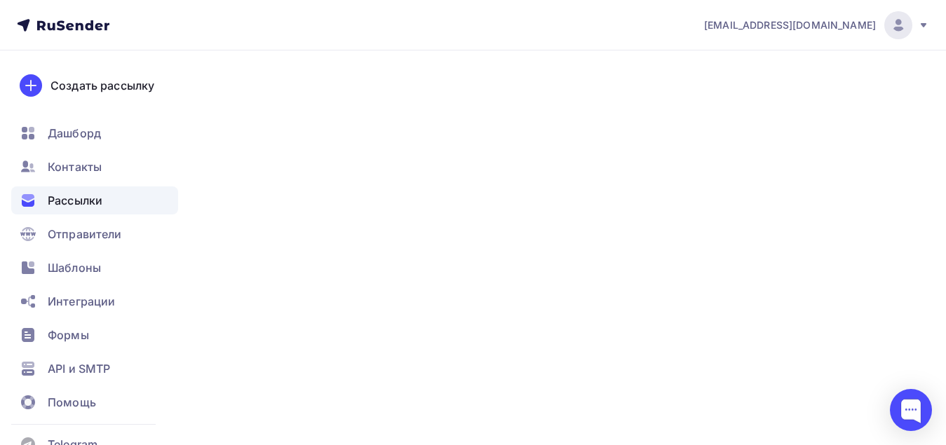
click at [869, 90] on div "Далее" at bounding box center [852, 89] width 36 height 16
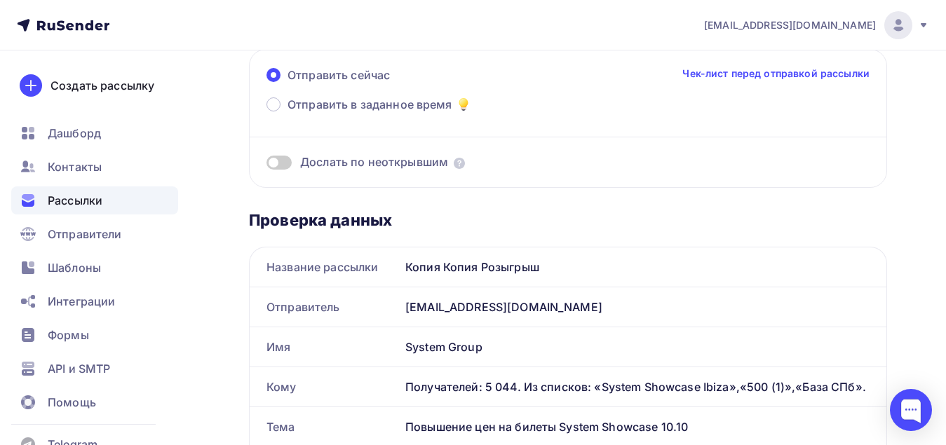
scroll to position [140, 0]
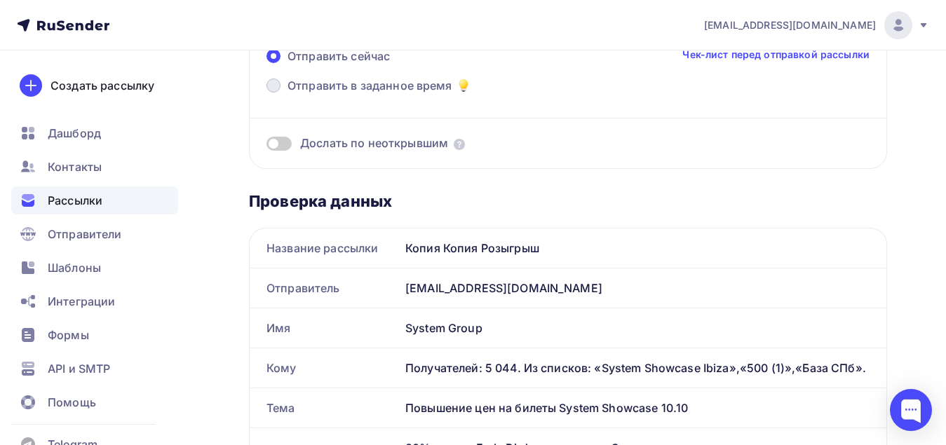
click at [360, 92] on span "Отправить в заданное время" at bounding box center [369, 85] width 165 height 17
click at [287, 94] on input "Отправить в заданное время" at bounding box center [287, 94] width 0 height 0
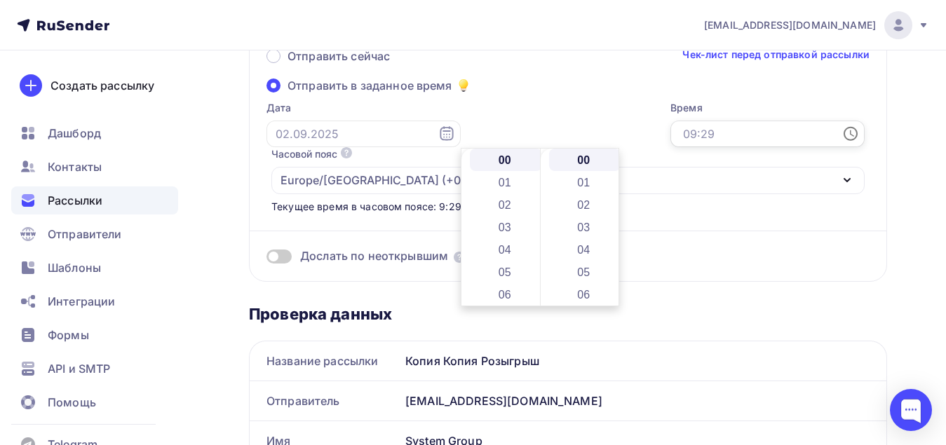
click at [670, 133] on input "text" at bounding box center [767, 134] width 194 height 27
click at [510, 197] on li "11" at bounding box center [506, 196] width 72 height 22
type input "11:00"
click at [384, 133] on input "text" at bounding box center [363, 134] width 194 height 27
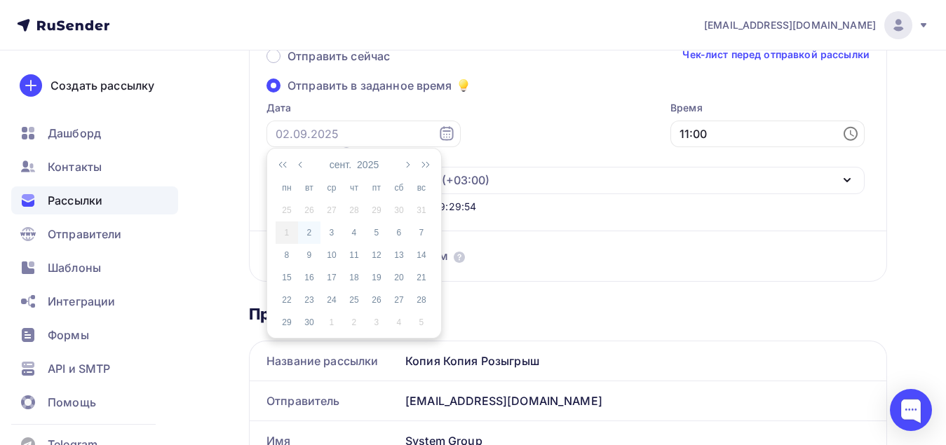
click at [309, 235] on div "2" at bounding box center [309, 232] width 22 height 13
type input "[DATE]"
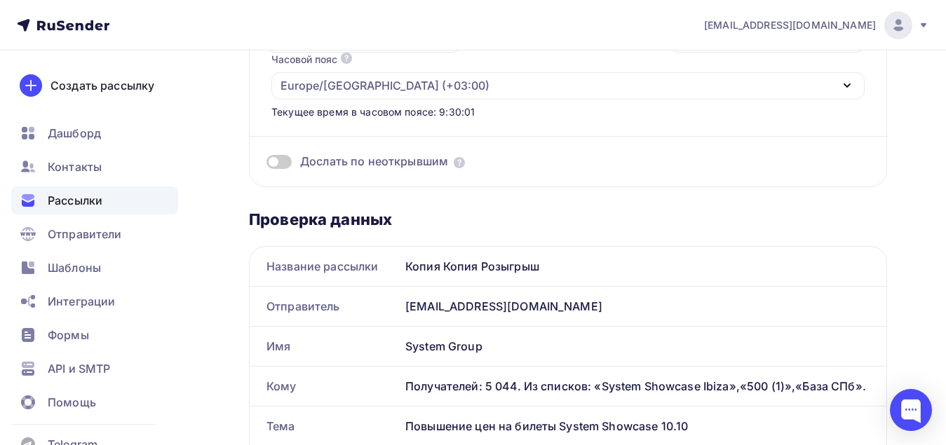
scroll to position [210, 0]
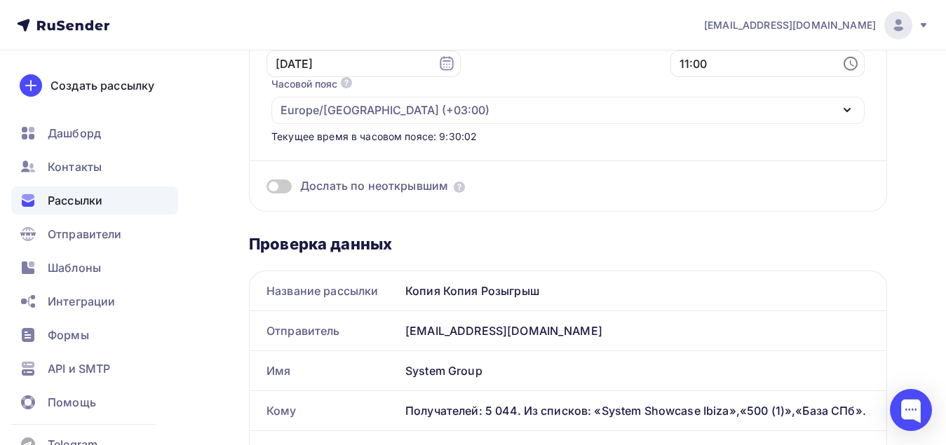
click at [291, 179] on span at bounding box center [278, 186] width 25 height 14
click at [266, 189] on input "checkbox" at bounding box center [266, 189] width 0 height 0
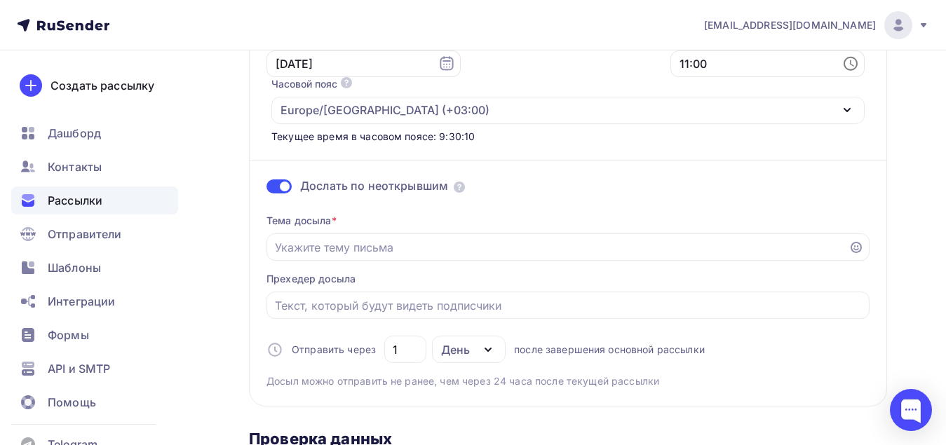
click at [275, 179] on span at bounding box center [278, 186] width 25 height 14
click at [266, 189] on input "checkbox" at bounding box center [266, 189] width 0 height 0
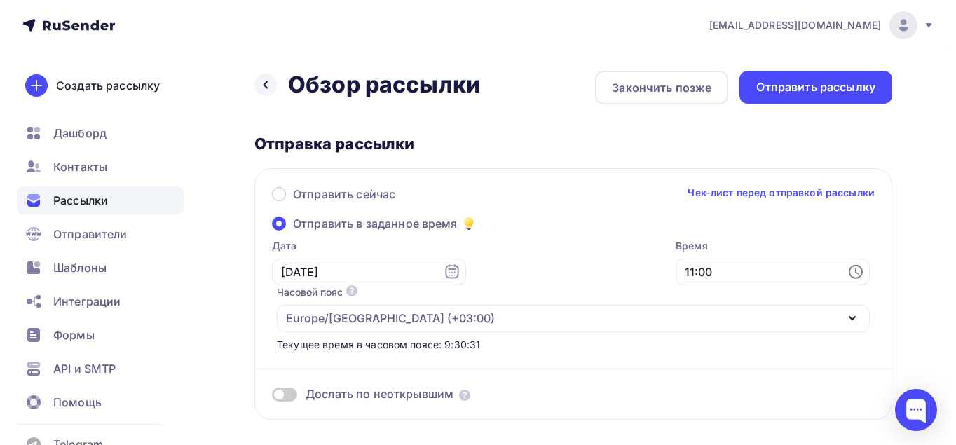
scroll to position [0, 0]
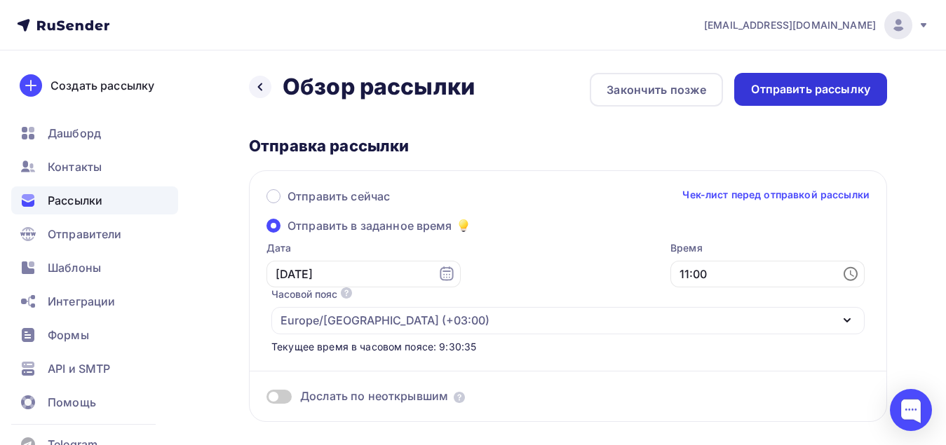
click at [819, 87] on div "Отправить рассылку" at bounding box center [810, 89] width 119 height 16
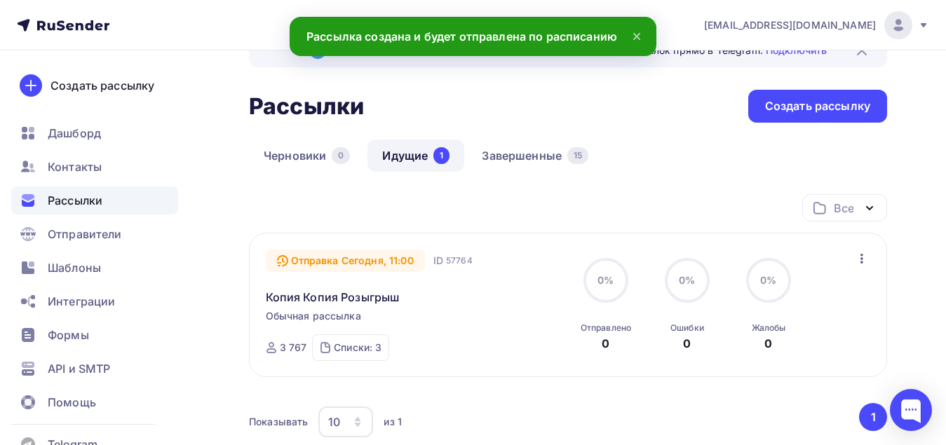
scroll to position [34, 0]
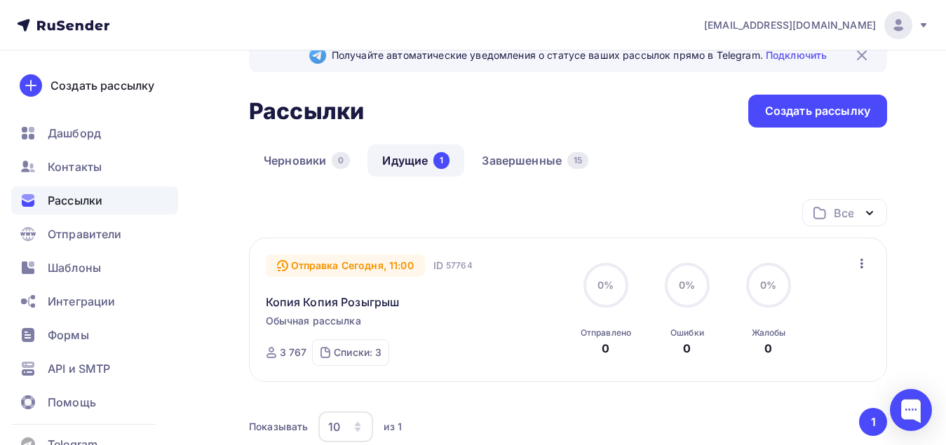
click at [866, 266] on icon "button" at bounding box center [861, 263] width 17 height 17
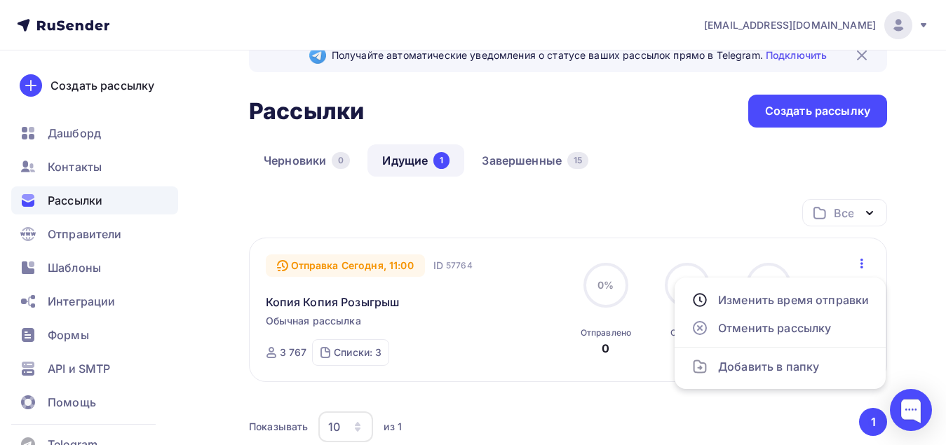
click at [866, 266] on icon "button" at bounding box center [861, 263] width 17 height 17
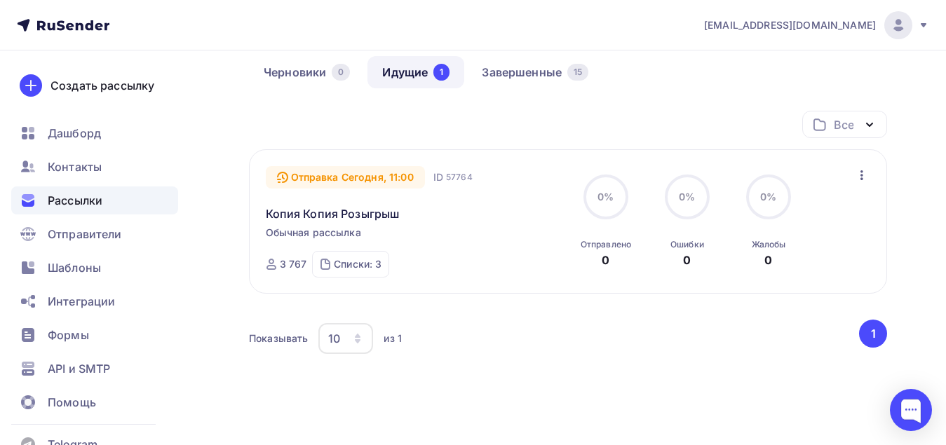
scroll to position [140, 0]
